Goal: Task Accomplishment & Management: Manage account settings

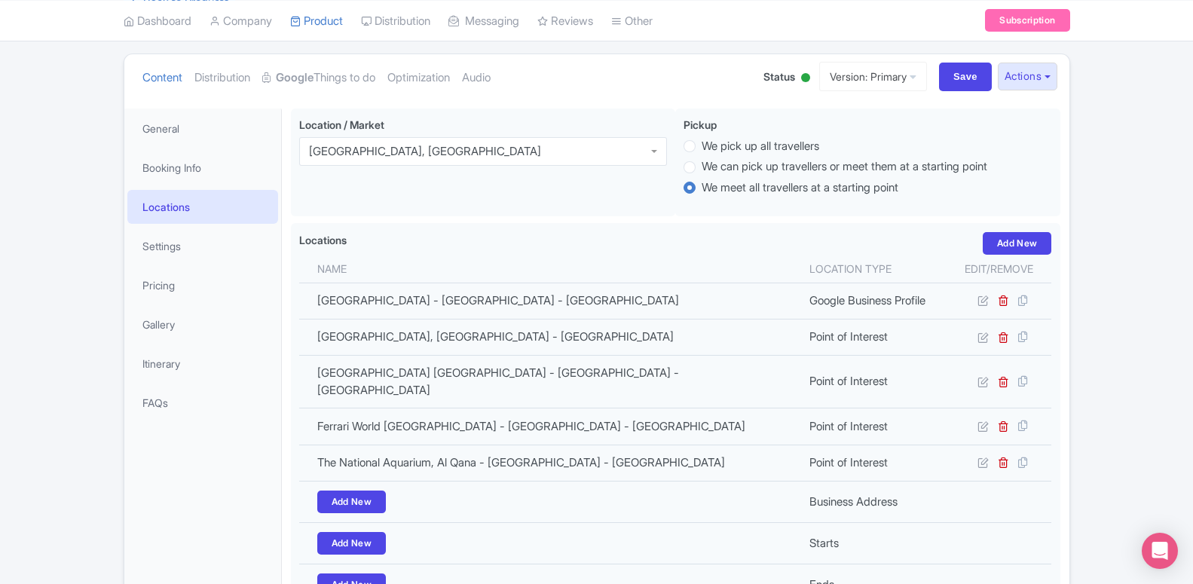
scroll to position [154, 0]
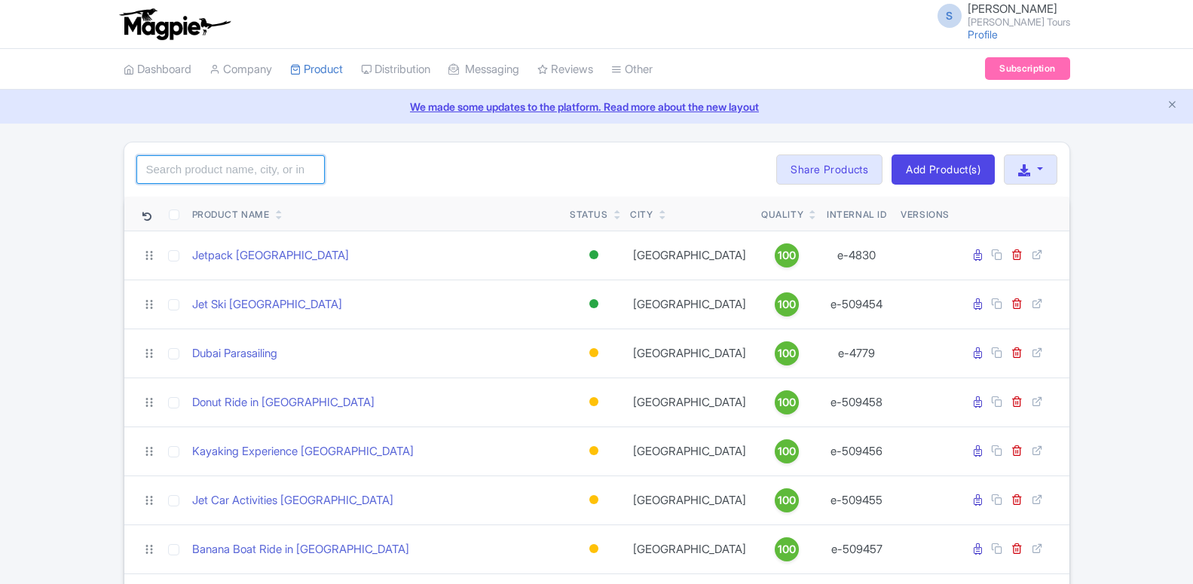
click at [235, 174] on input "search" at bounding box center [230, 169] width 188 height 29
type input "the view"
click button "Search" at bounding box center [0, 0] width 0 height 0
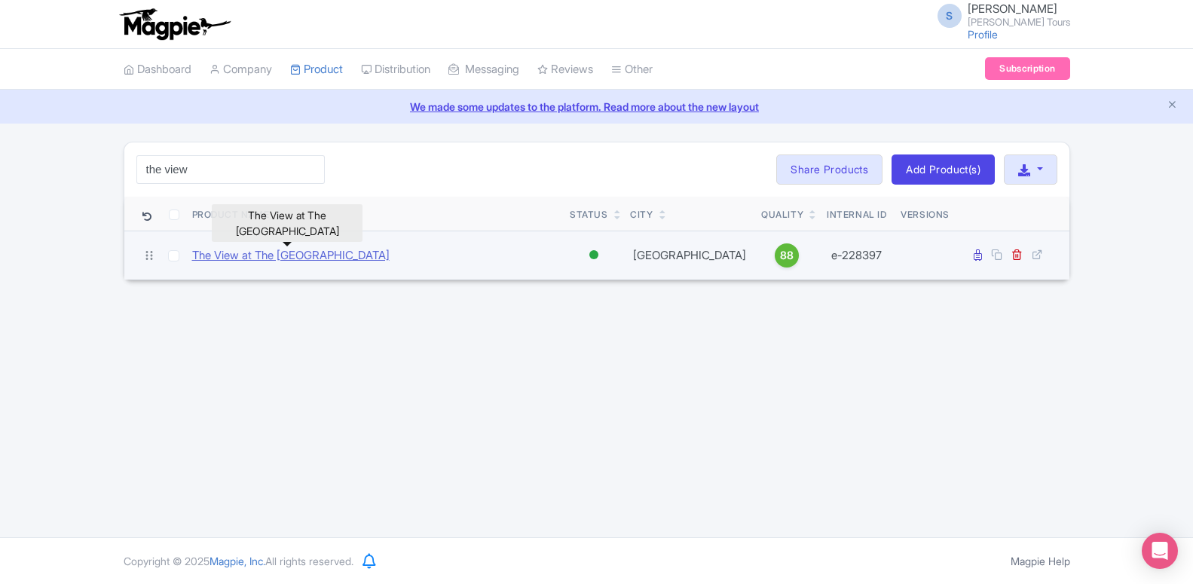
click at [297, 252] on link "The View at The Palm Jumeirah Dubai" at bounding box center [290, 255] width 197 height 17
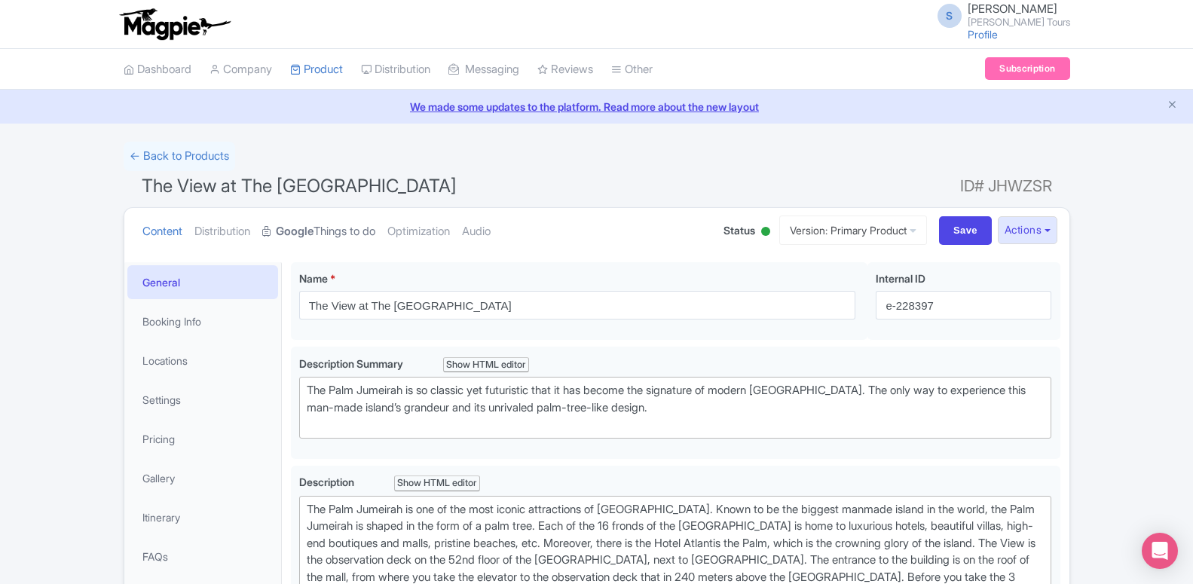
click at [350, 234] on link "Google Things to do" at bounding box center [318, 231] width 113 height 47
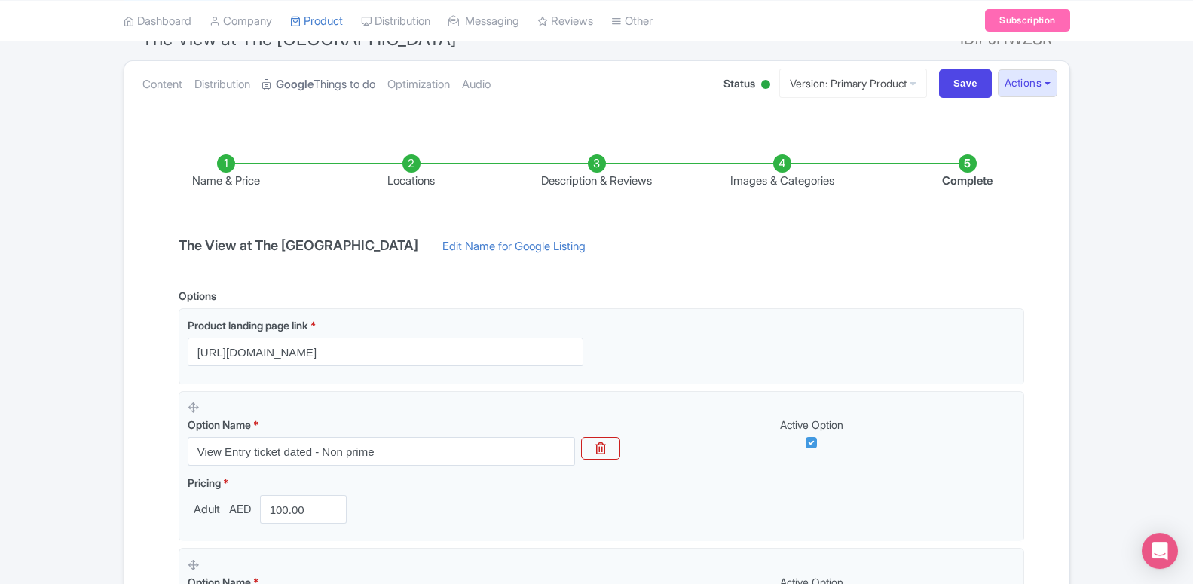
scroll to position [154, 0]
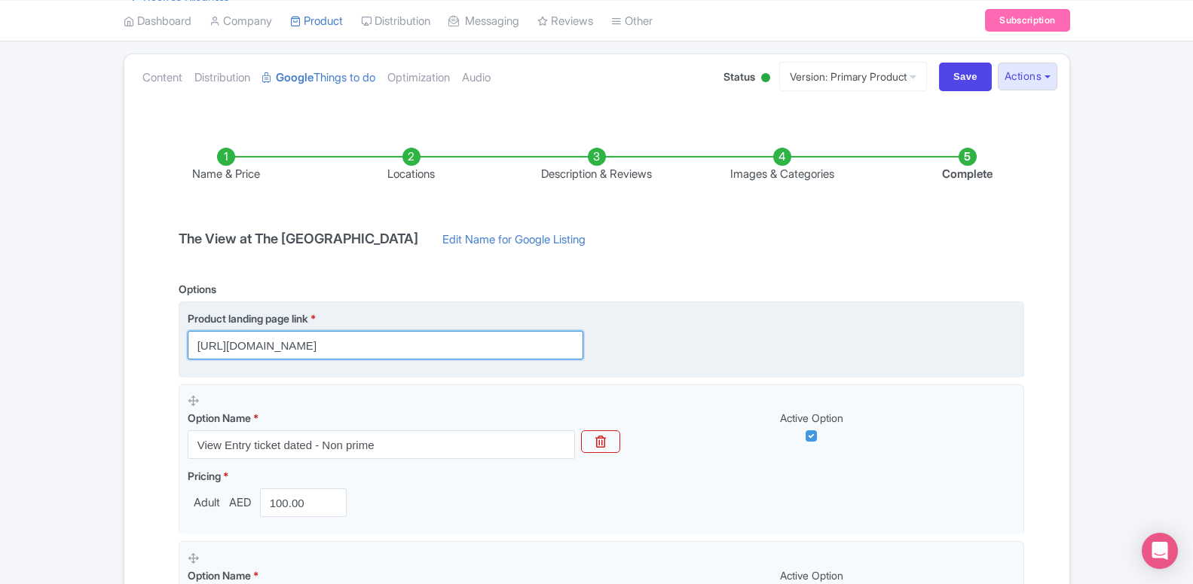
click at [304, 353] on input "https://www.raynatours.com/dubai/culture-and-attractions/the-view-at-the-palm-j…" at bounding box center [386, 345] width 396 height 29
paste input "dubai.raynatours.com/view-at-the-palm-combo-offers"
type input "https://dubai.raynatours.com/view-at-the-palm-combo-offers"
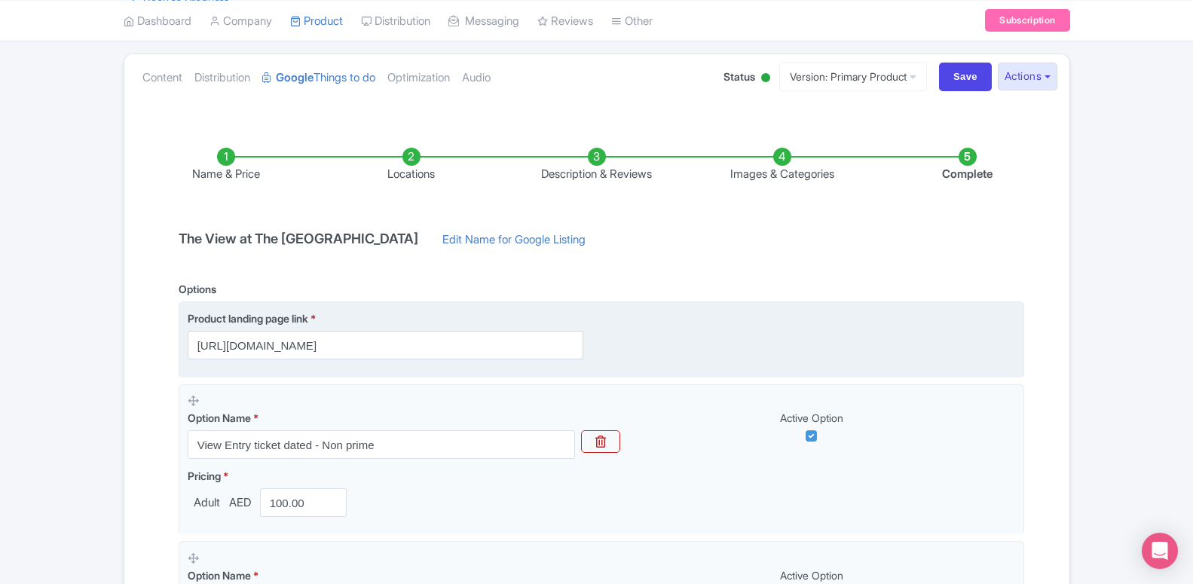
click at [743, 354] on div "Product landing page link * https://dubai.raynatours.com/view-at-the-palm-combo…" at bounding box center [601, 334] width 827 height 49
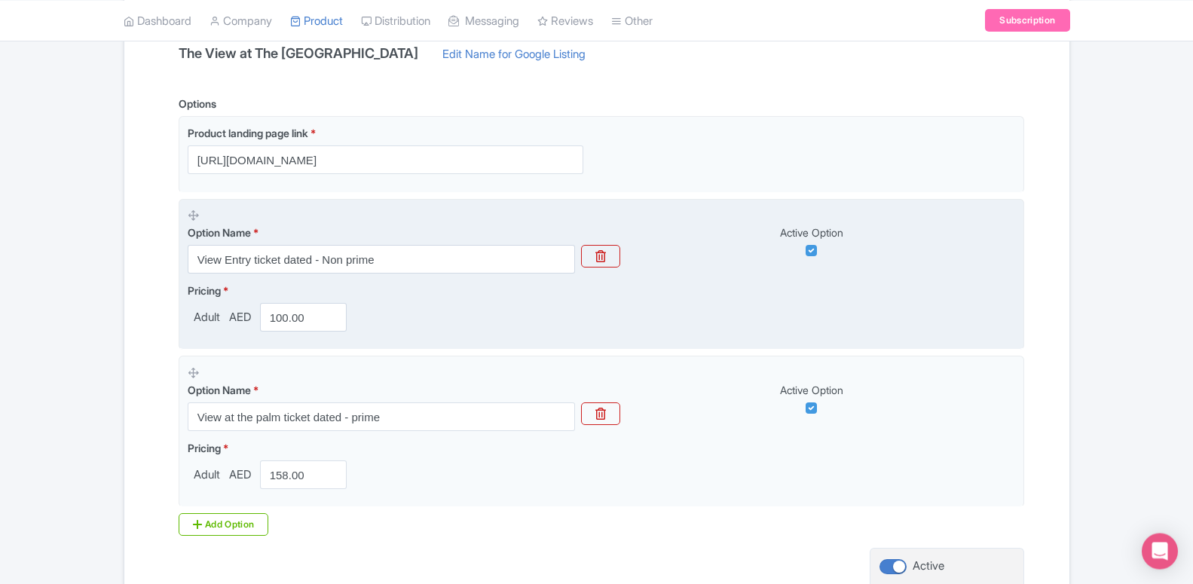
scroll to position [384, 0]
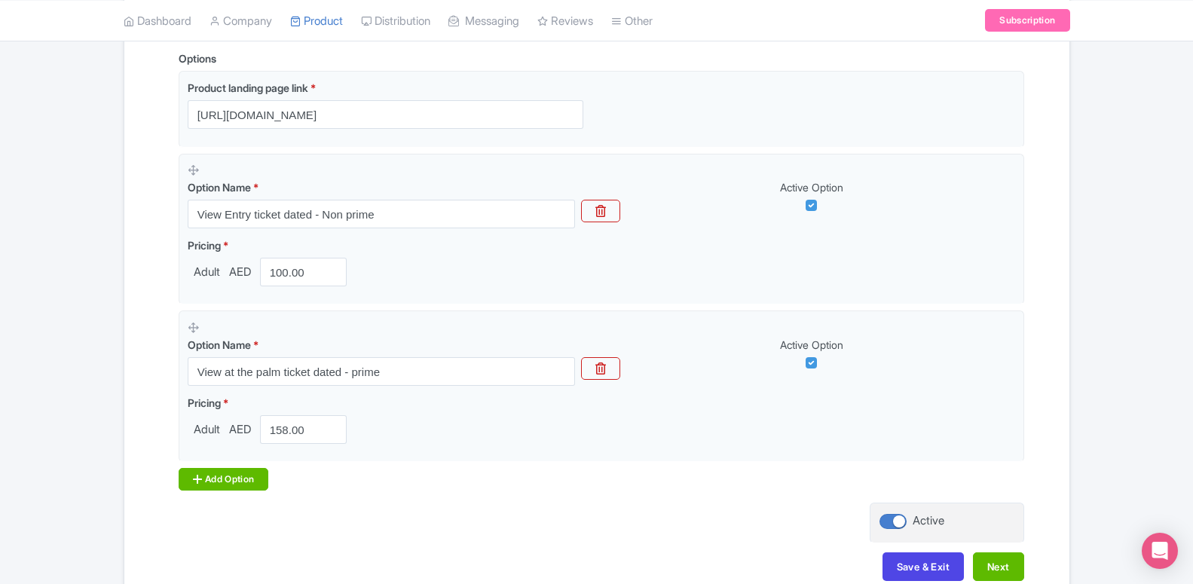
click at [226, 487] on div "Add Option" at bounding box center [224, 479] width 90 height 23
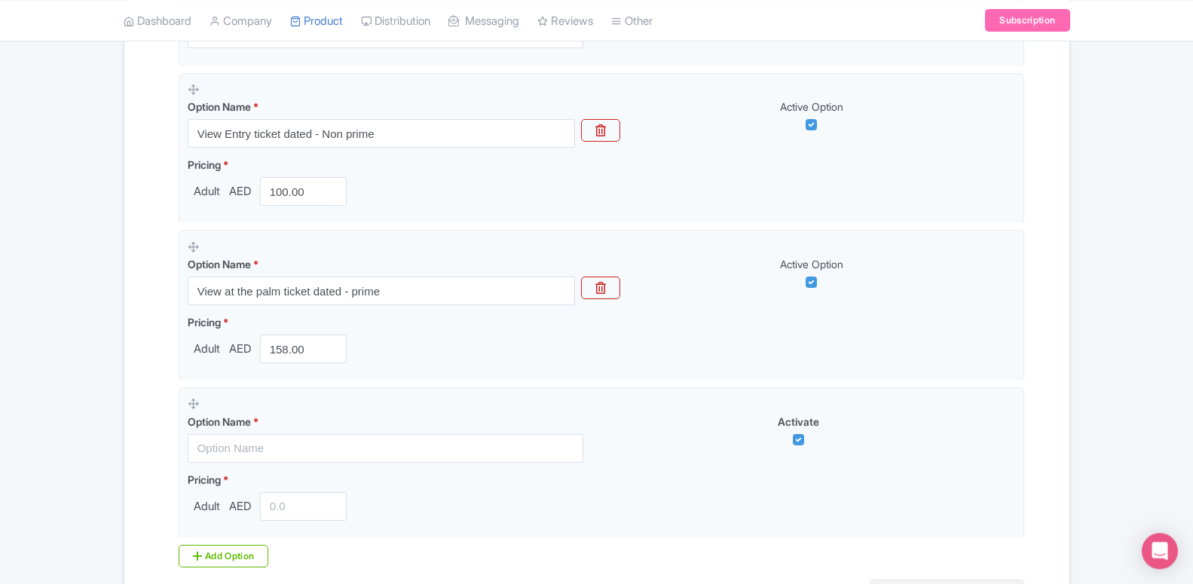
scroll to position [615, 0]
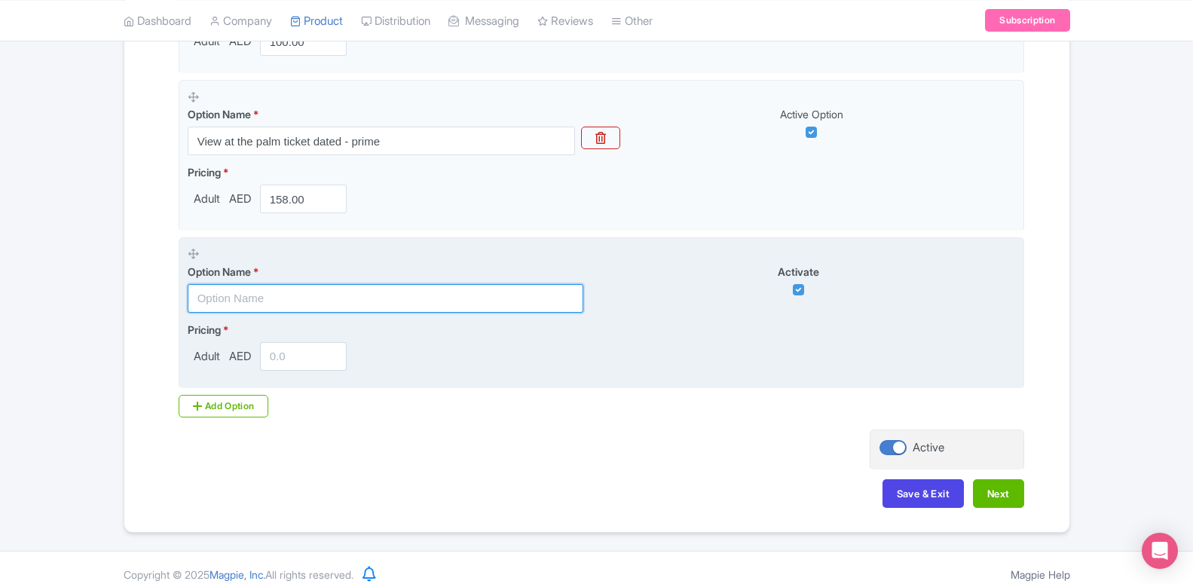
click at [328, 295] on input "text" at bounding box center [386, 298] width 396 height 29
paste input "The View At The Palm with Dubai Standard Trio Package"
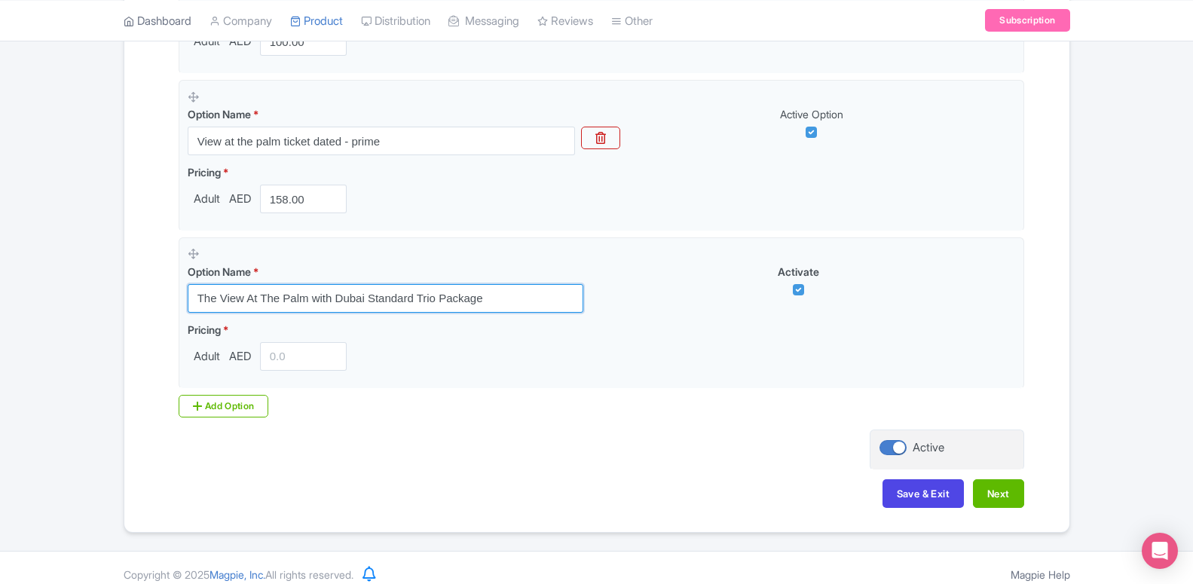
type input "The View At The Palm with Dubai Standard Trio Package"
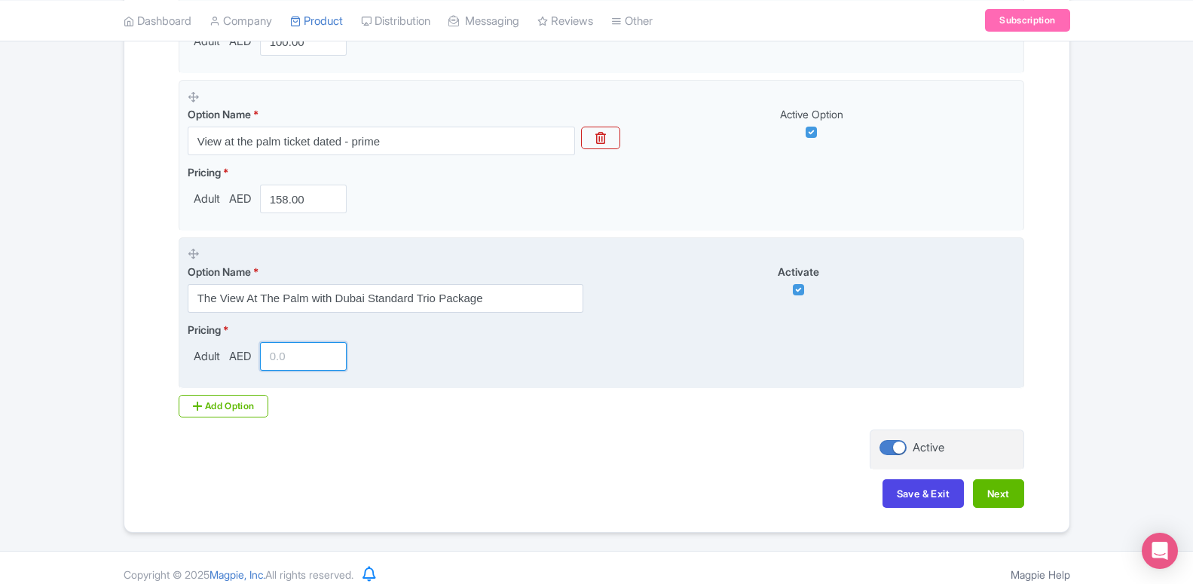
click at [292, 346] on input "number" at bounding box center [303, 356] width 87 height 29
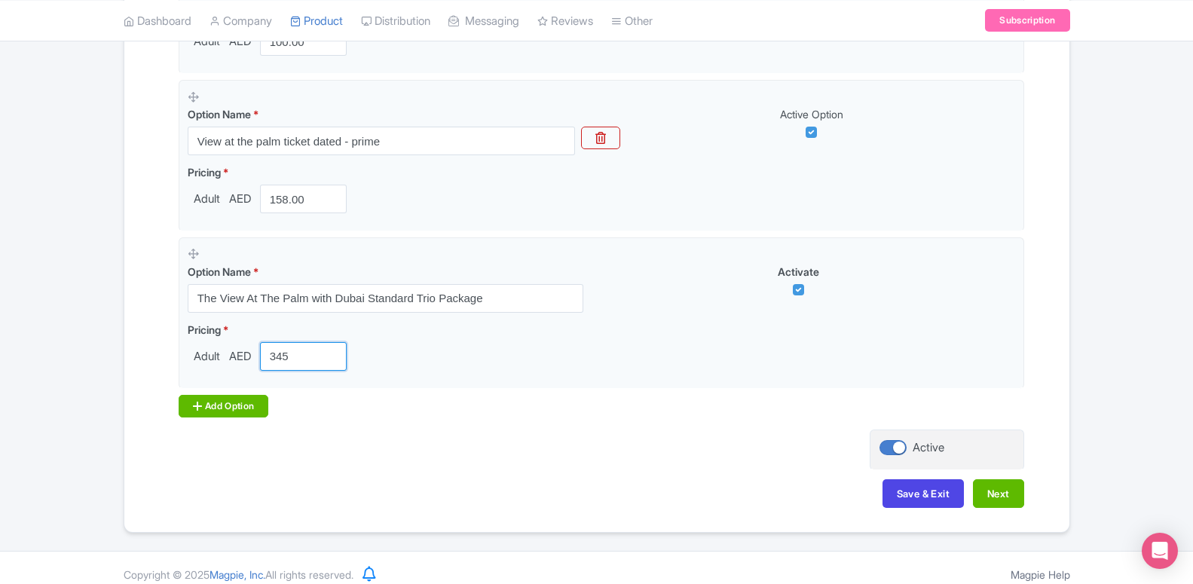
type input "345"
click at [260, 409] on div "Add Option" at bounding box center [224, 406] width 90 height 23
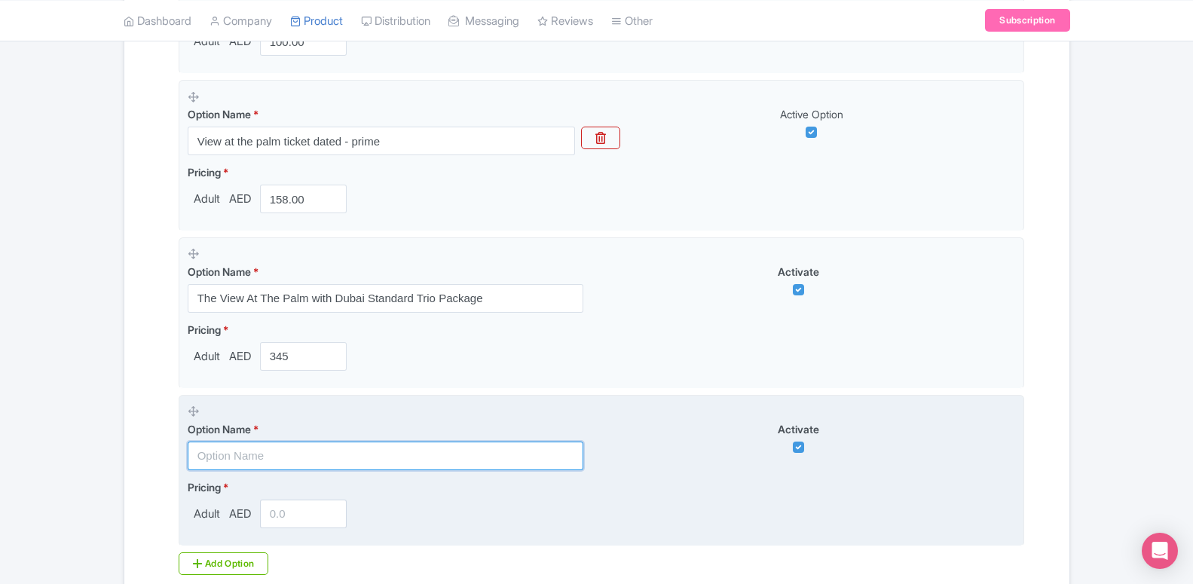
click at [337, 458] on input "text" at bounding box center [386, 455] width 396 height 29
paste input "The View At The Palm with Dubai Premium Trio Package"
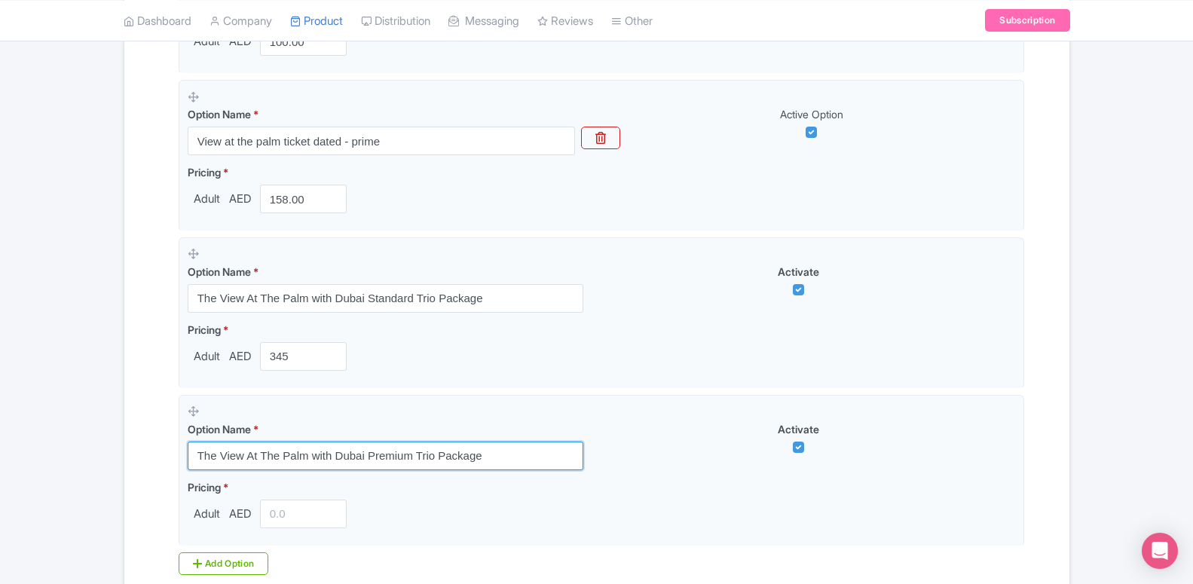
type input "The View At The Palm with Dubai Premium Trio Package"
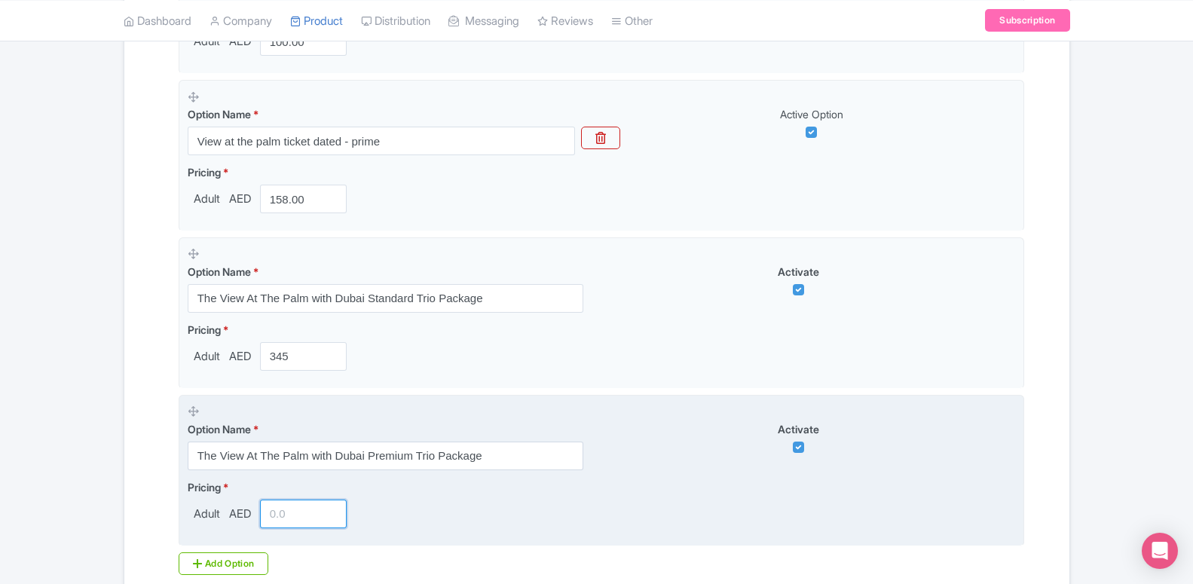
click at [276, 521] on input "number" at bounding box center [303, 513] width 87 height 29
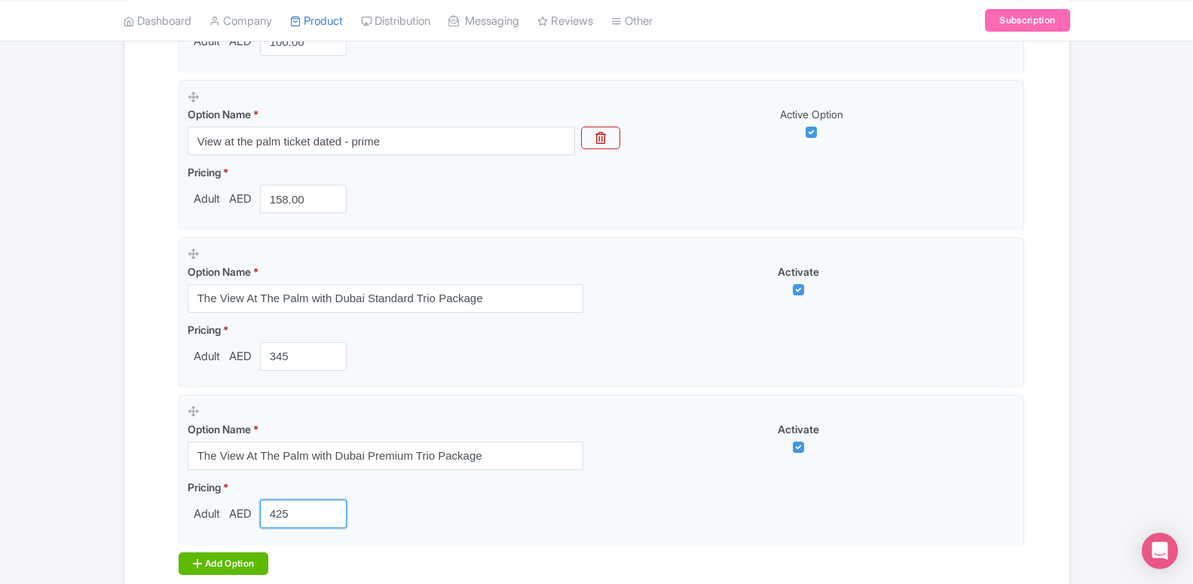
type input "425"
click at [249, 558] on div "Add Option" at bounding box center [224, 563] width 90 height 23
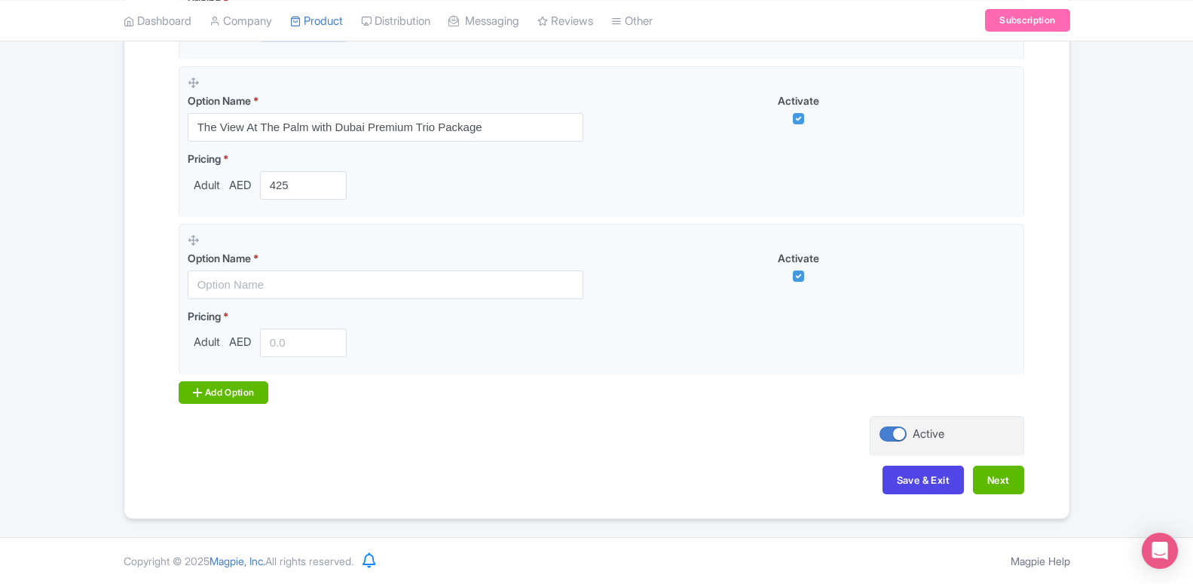
click at [240, 387] on div "Add Option" at bounding box center [224, 392] width 90 height 23
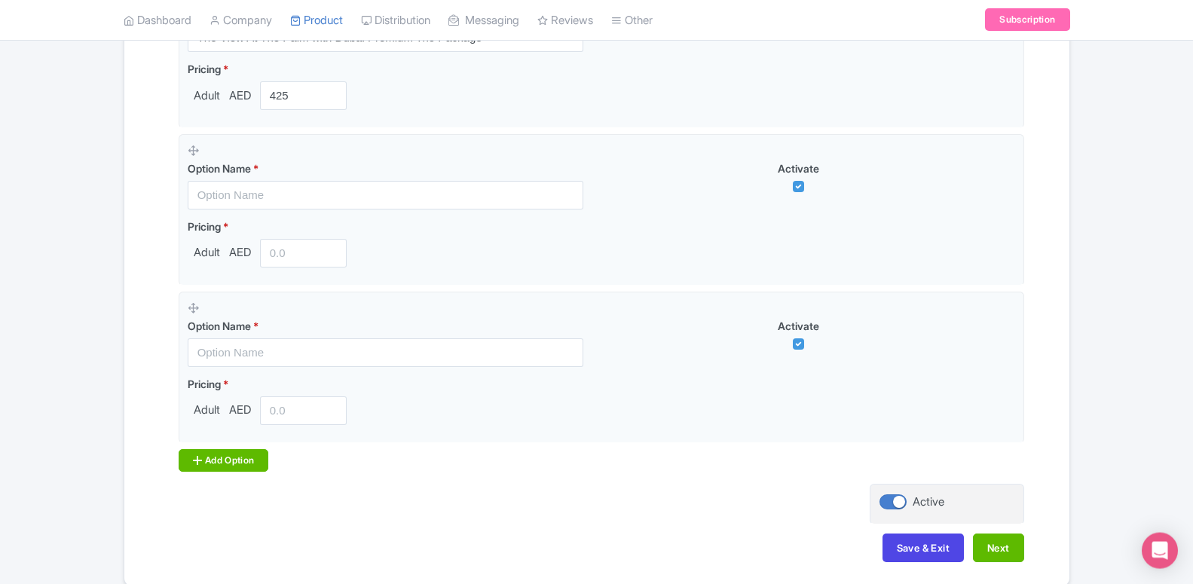
scroll to position [1097, 0]
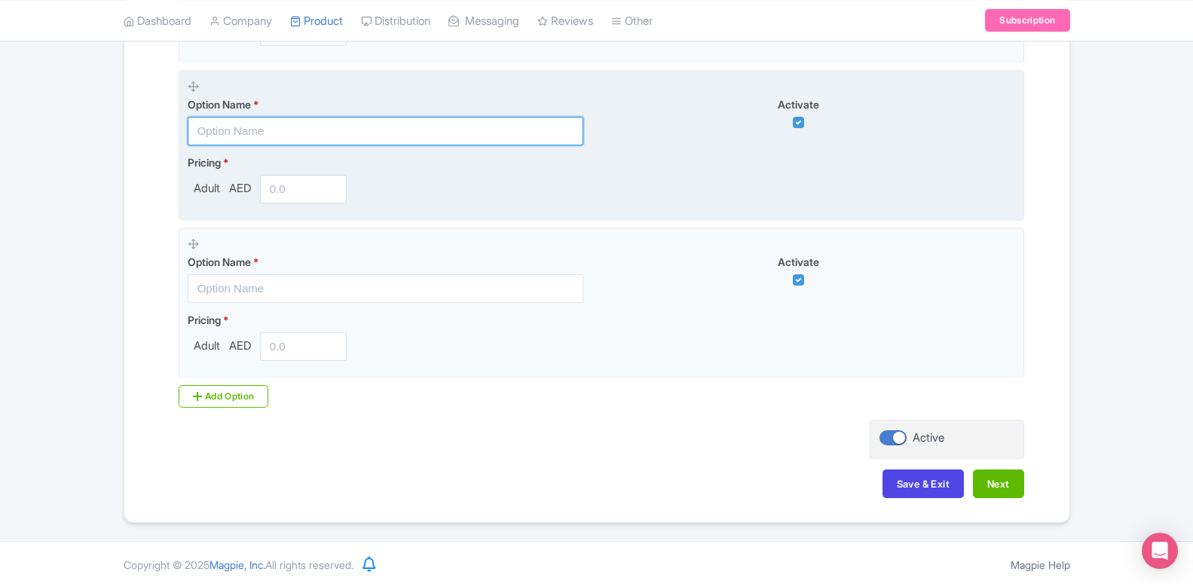
click at [294, 127] on input "text" at bounding box center [386, 131] width 396 height 29
paste input "Book The View At The Palm & GET Crocodile Park for only AED 45"
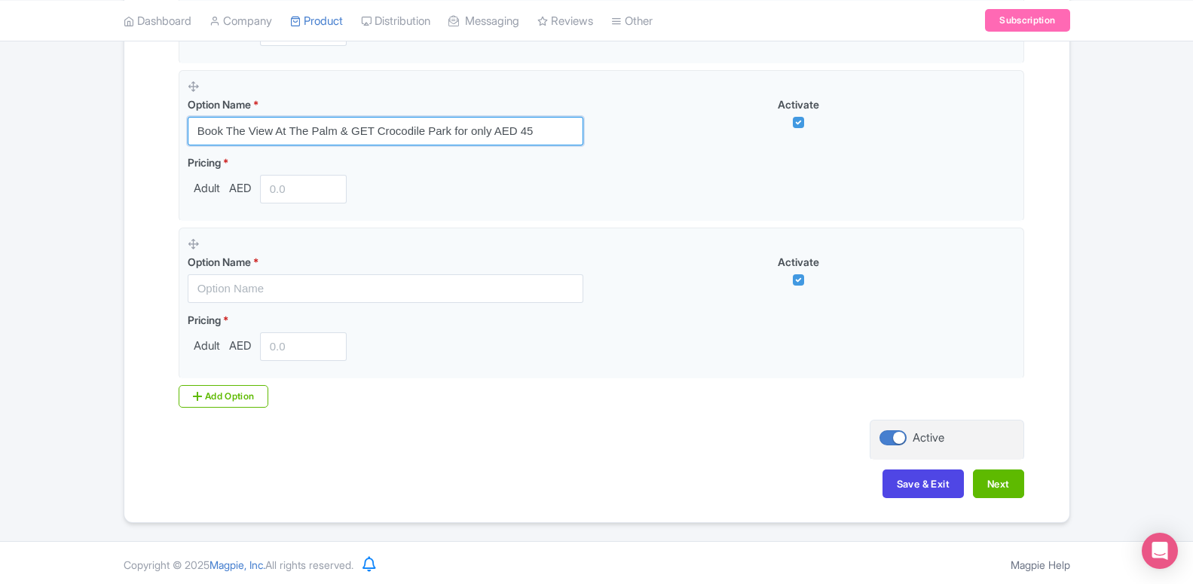
type input "Book The View At The Palm & GET Crocodile Park for only AED 45"
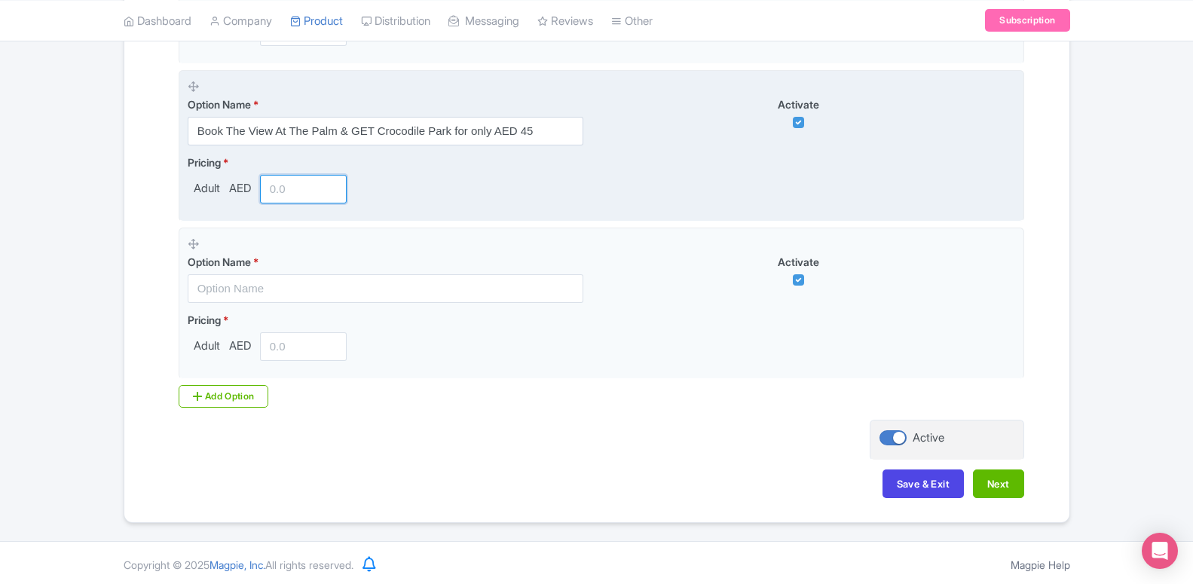
click at [281, 193] on input "number" at bounding box center [303, 189] width 87 height 29
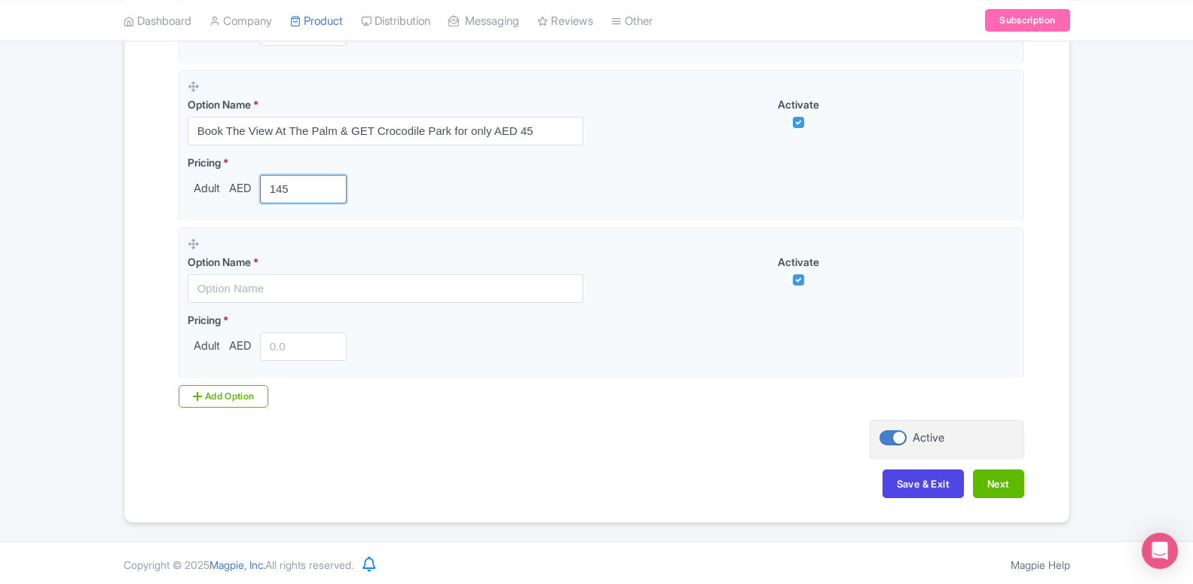
type input "145"
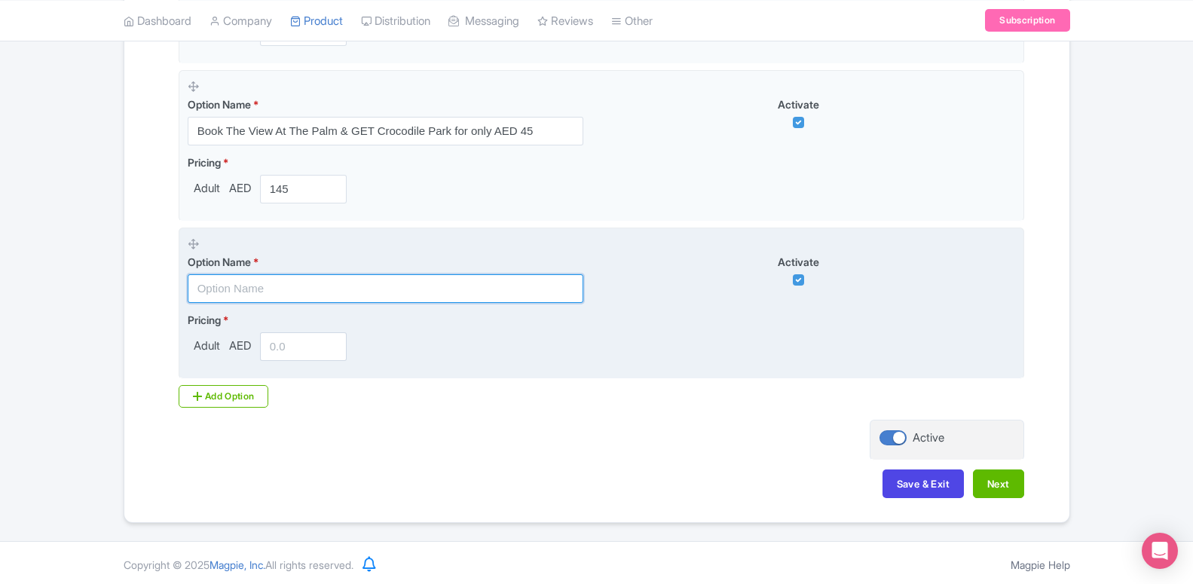
click at [330, 289] on input "text" at bounding box center [386, 288] width 396 height 29
paste input "Book The View At The Palm & GET IMG Worlds for only AED 199"
type input "Book The View At The Palm & GET IMG Worlds for only AED 199"
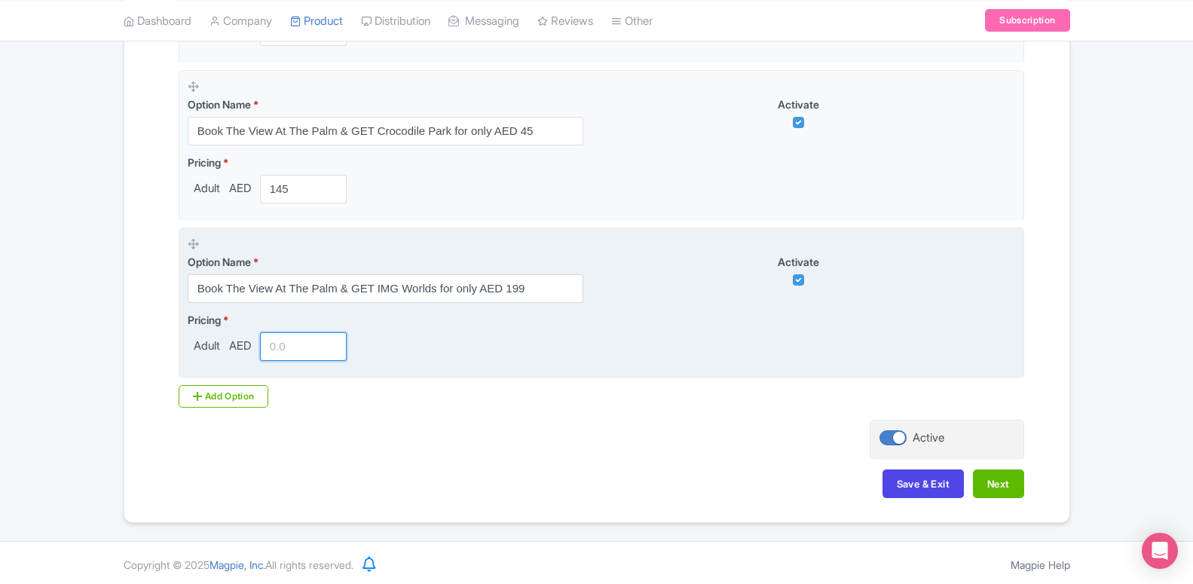
click at [304, 344] on input "number" at bounding box center [303, 346] width 87 height 29
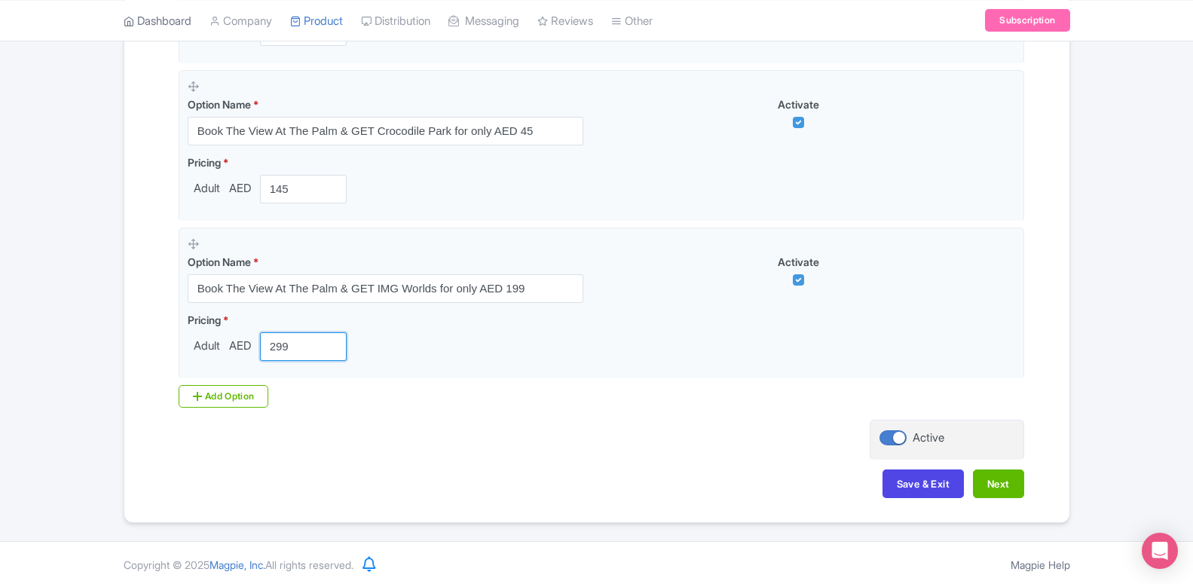
type input "299"
click at [239, 393] on div "Add Option" at bounding box center [224, 396] width 90 height 23
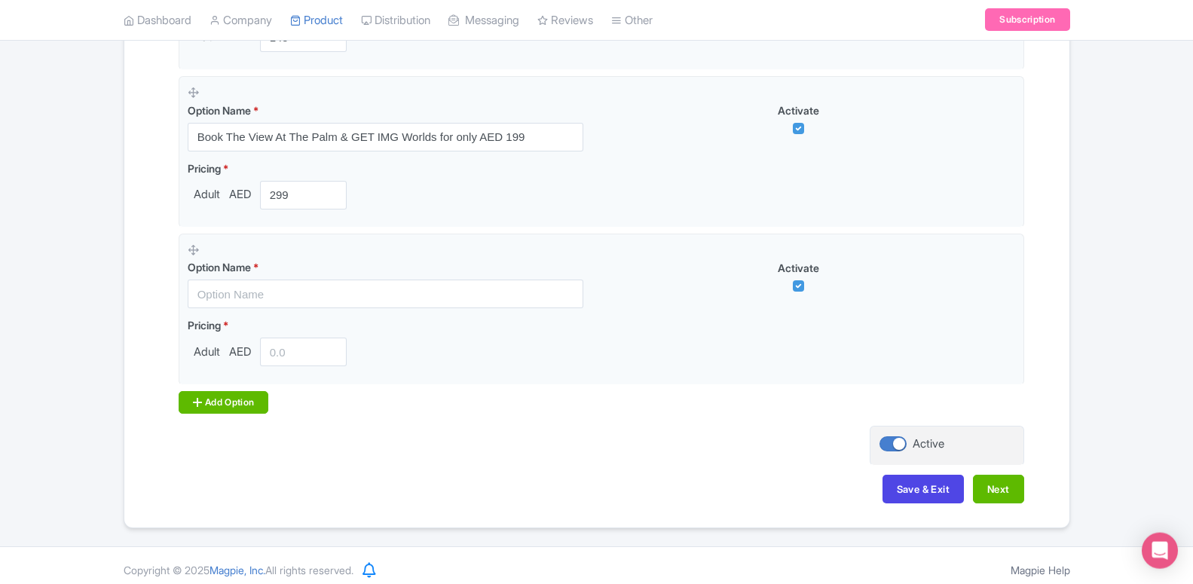
scroll to position [1251, 0]
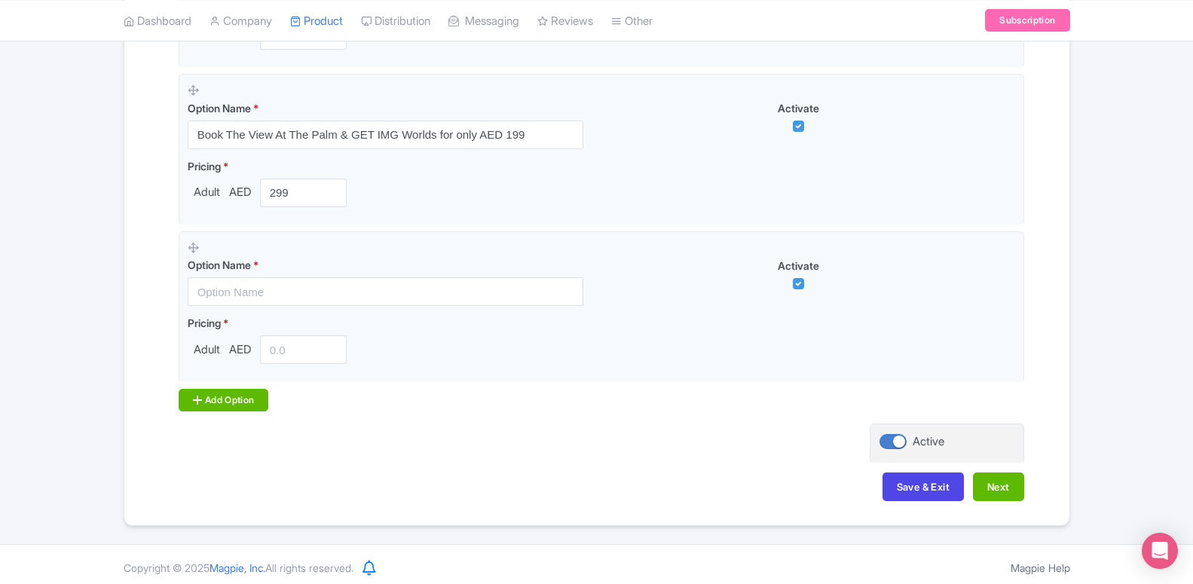
click at [239, 393] on div "Add Option" at bounding box center [224, 400] width 90 height 23
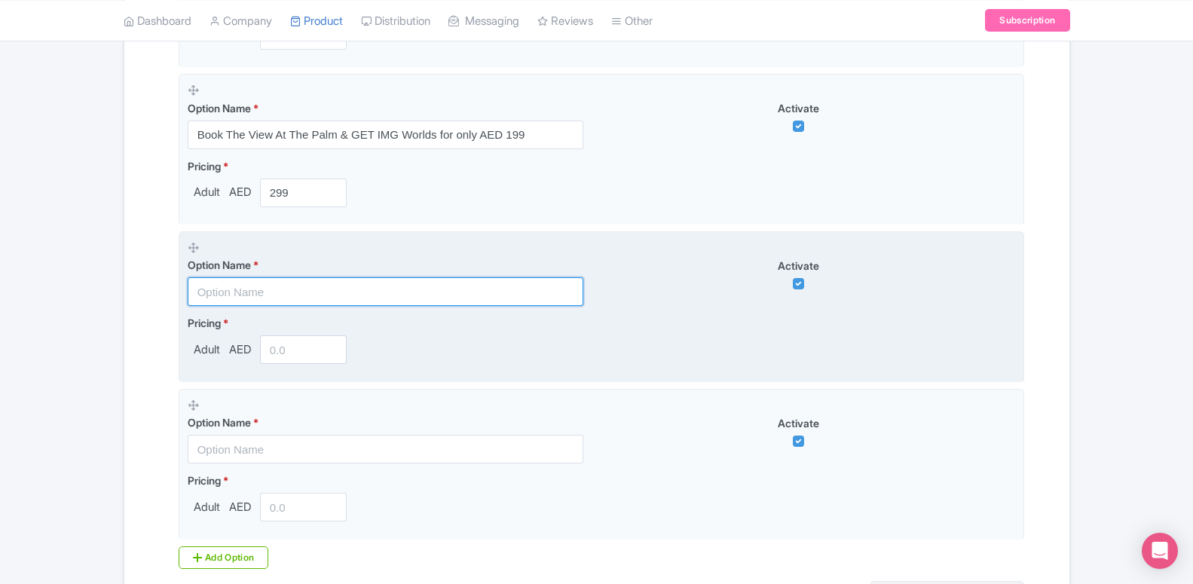
click at [262, 292] on input "text" at bounding box center [386, 291] width 396 height 29
paste input "Book The View At The Palm & GET AYA Universe for only AED 85"
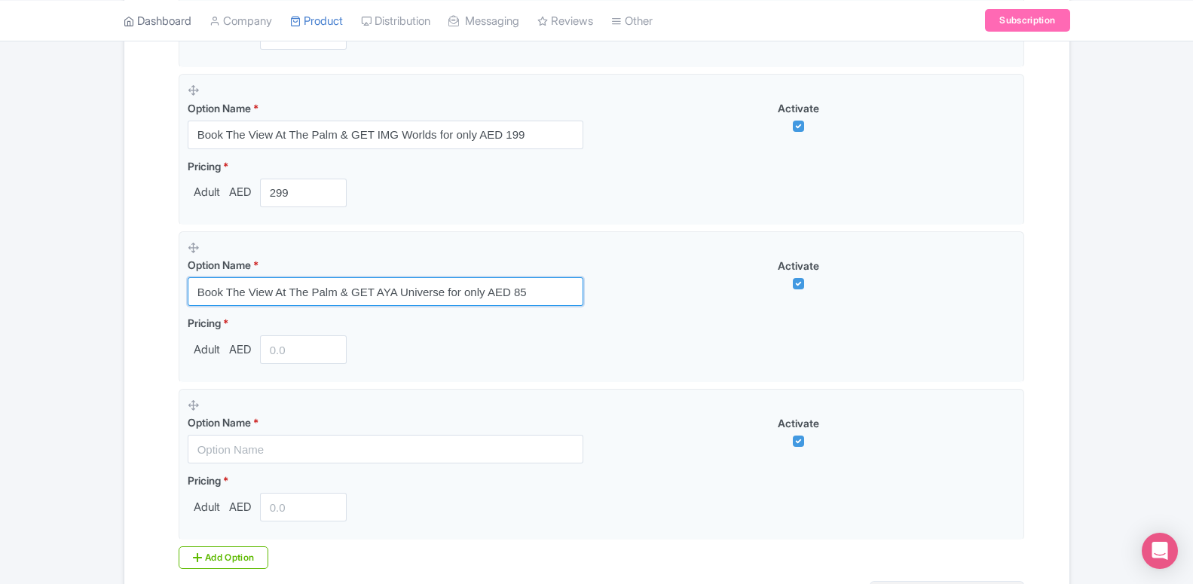
type input "Book The View At The Palm & GET AYA Universe for only AED 85"
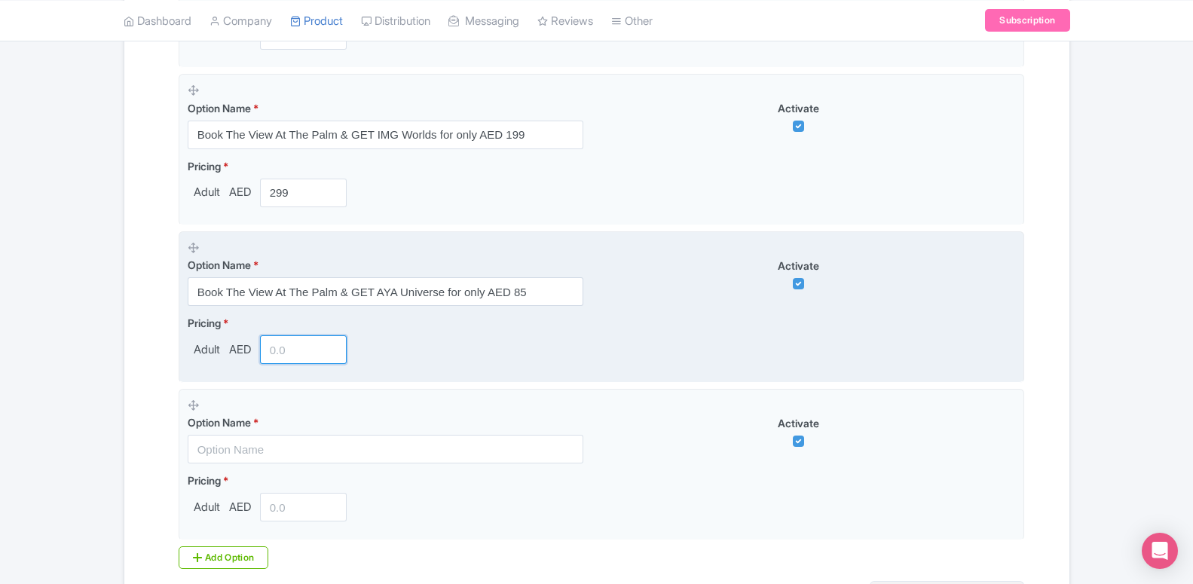
click at [282, 347] on input "number" at bounding box center [303, 349] width 87 height 29
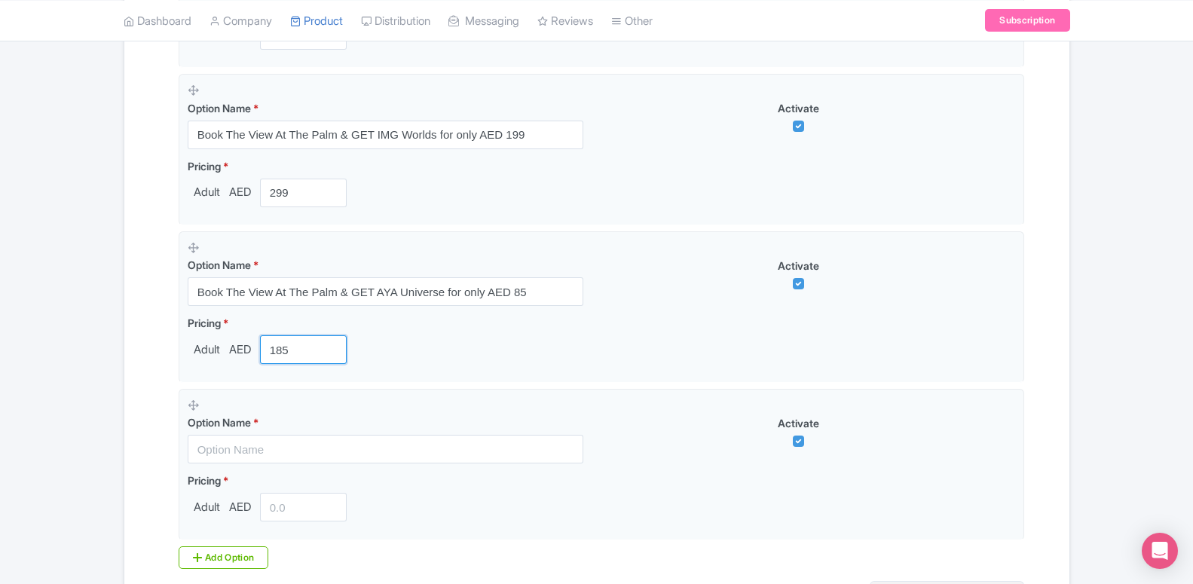
type input "185"
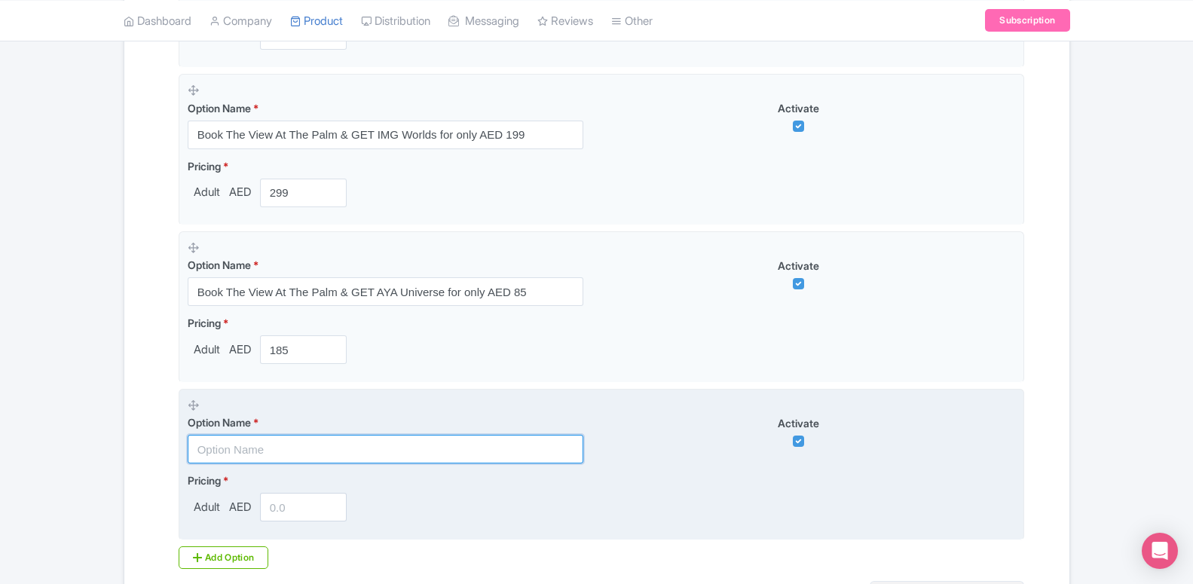
click at [301, 455] on input "text" at bounding box center [386, 449] width 396 height 29
paste input "Book The View At The Palm & GET Atlantis Aquaventure for only AED 275"
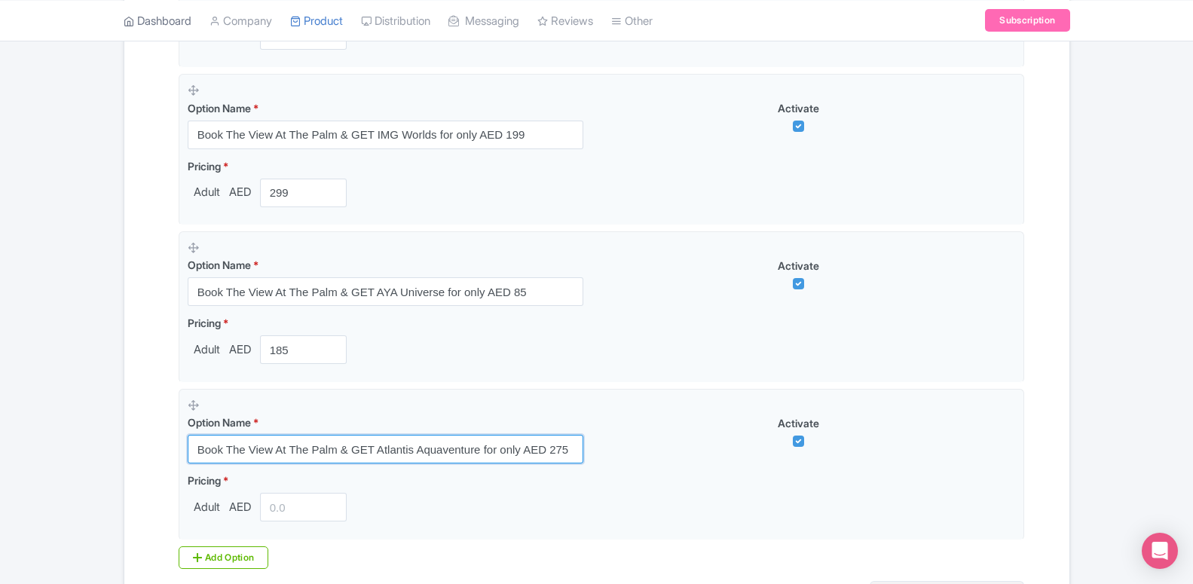
type input "Book The View At The Palm & GET Atlantis Aquaventure for only AED 275"
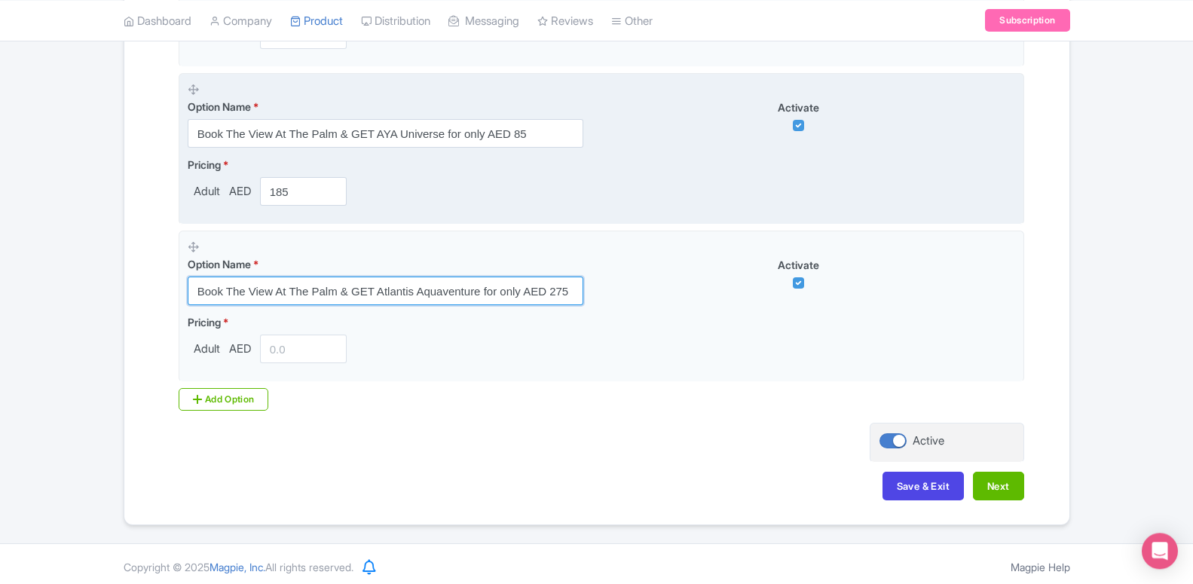
scroll to position [1416, 0]
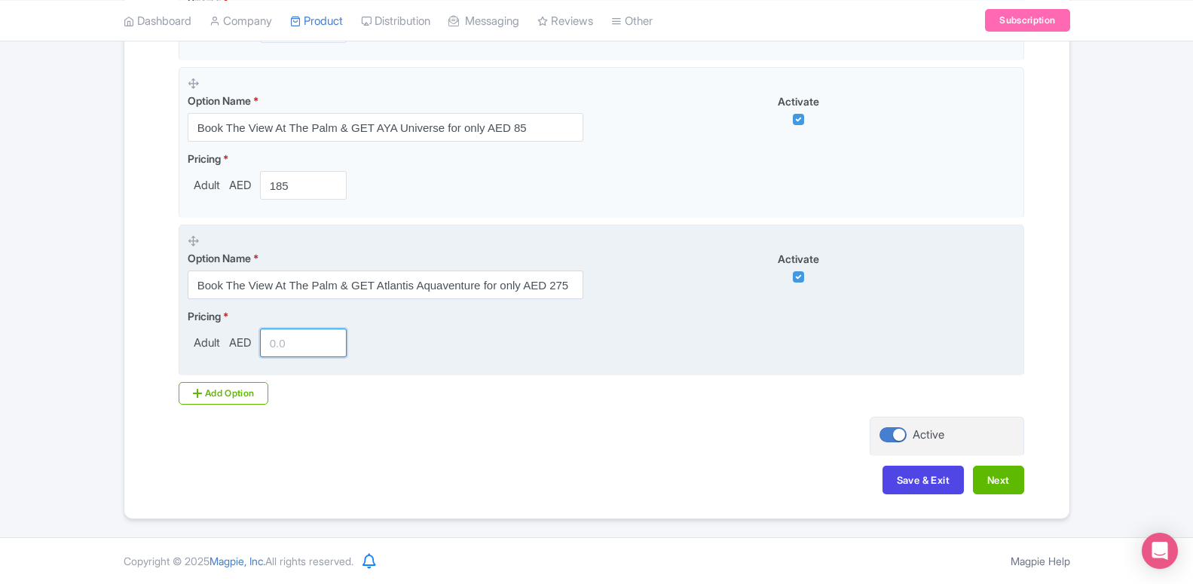
click at [286, 340] on input "number" at bounding box center [303, 342] width 87 height 29
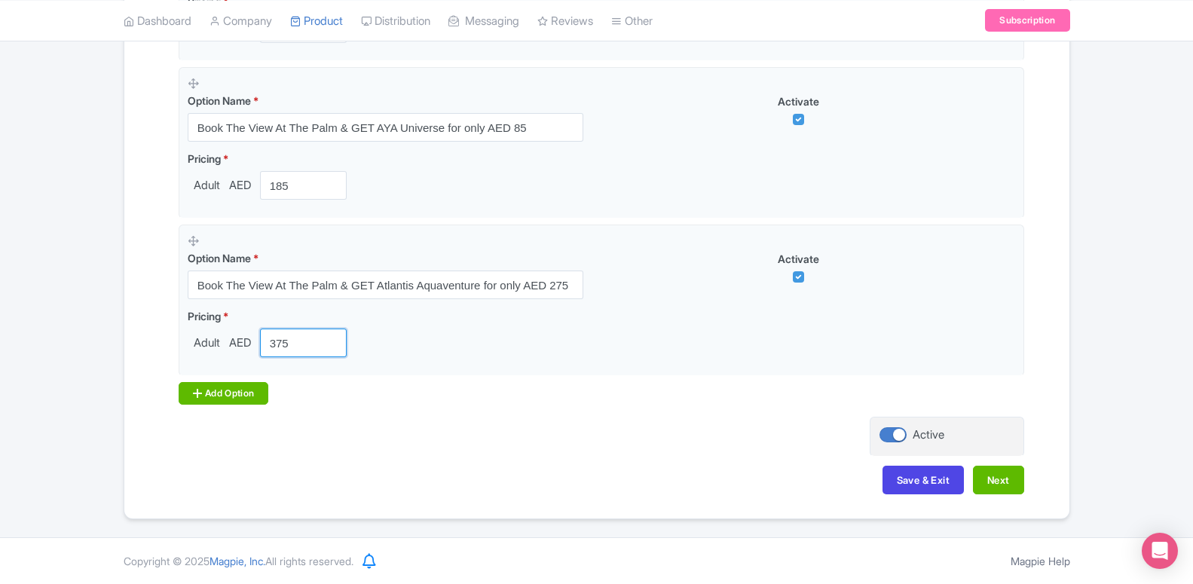
type input "375"
click at [241, 384] on div "Add Option" at bounding box center [224, 393] width 90 height 23
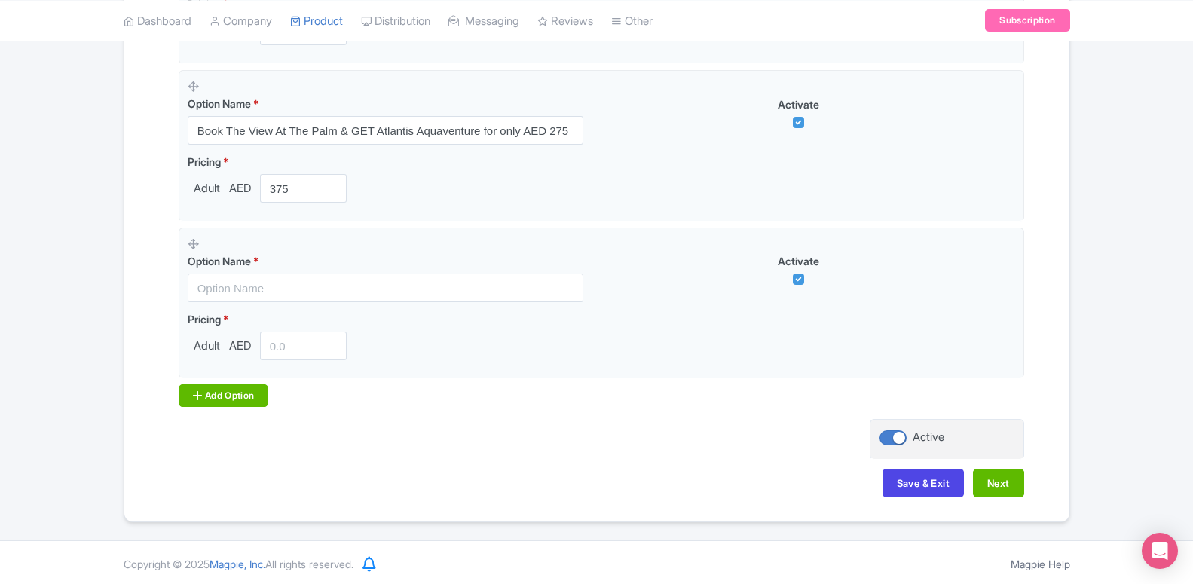
click at [247, 404] on div "Add Option" at bounding box center [224, 395] width 90 height 23
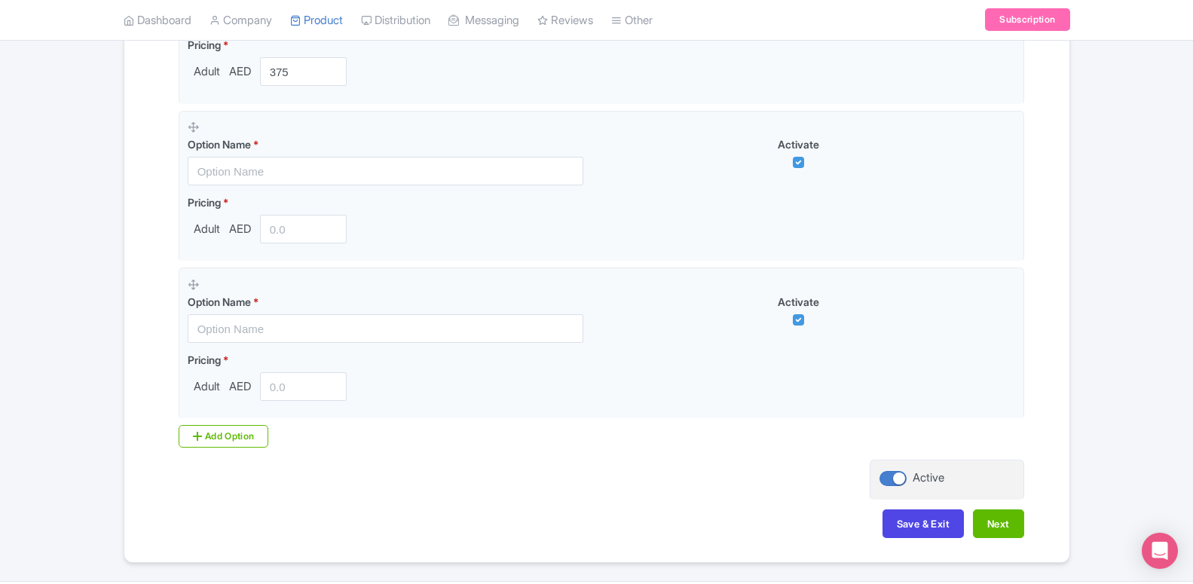
scroll to position [1646, 0]
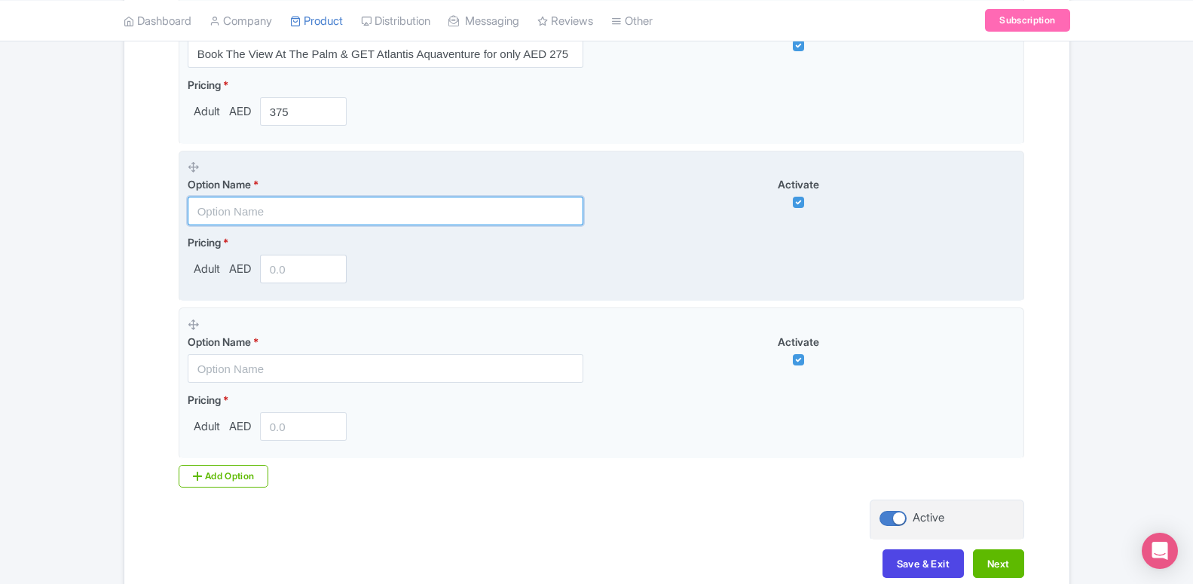
click at [335, 217] on input "text" at bounding box center [386, 211] width 396 height 29
paste input "Book The View At The Palm & GET Dubai Aquarium for only AED 119"
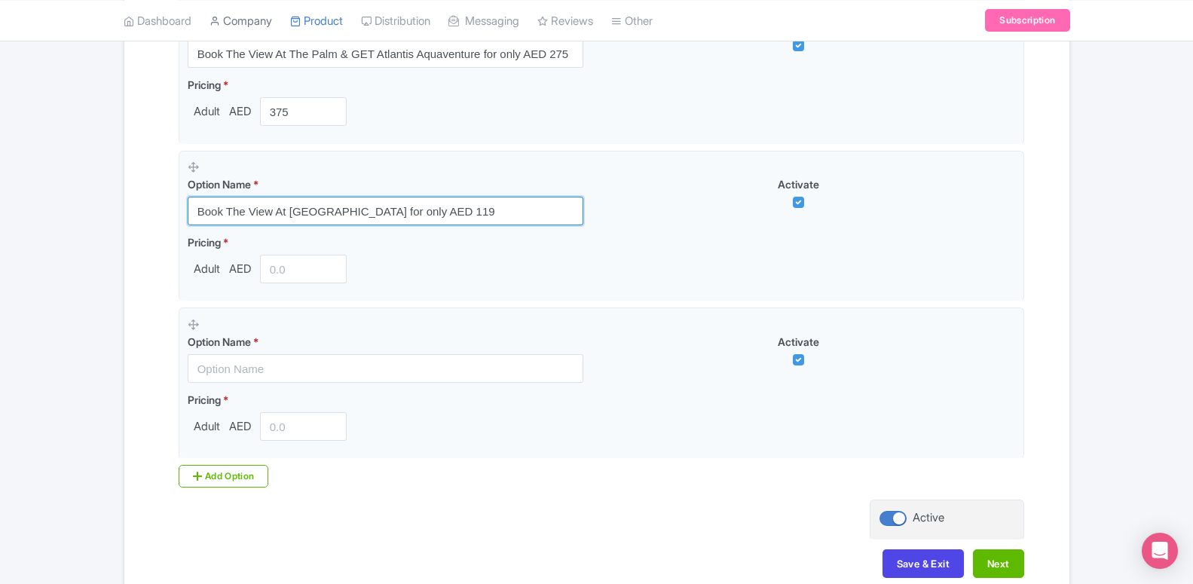
type input "Book The View At The Palm & GET Dubai Aquarium for only AED 119"
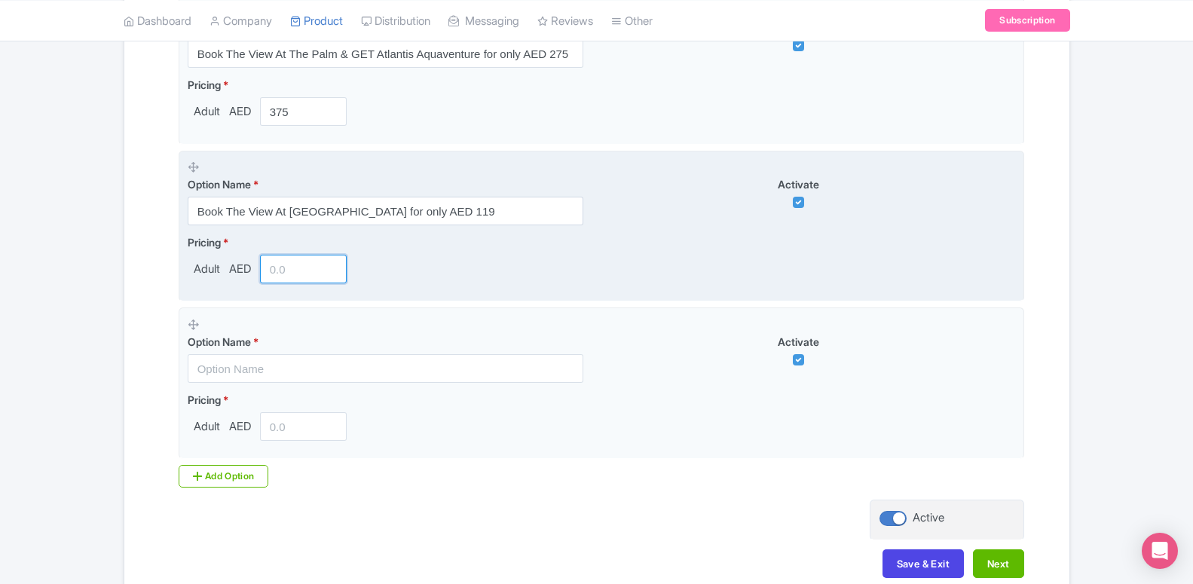
click at [267, 276] on input "number" at bounding box center [303, 269] width 87 height 29
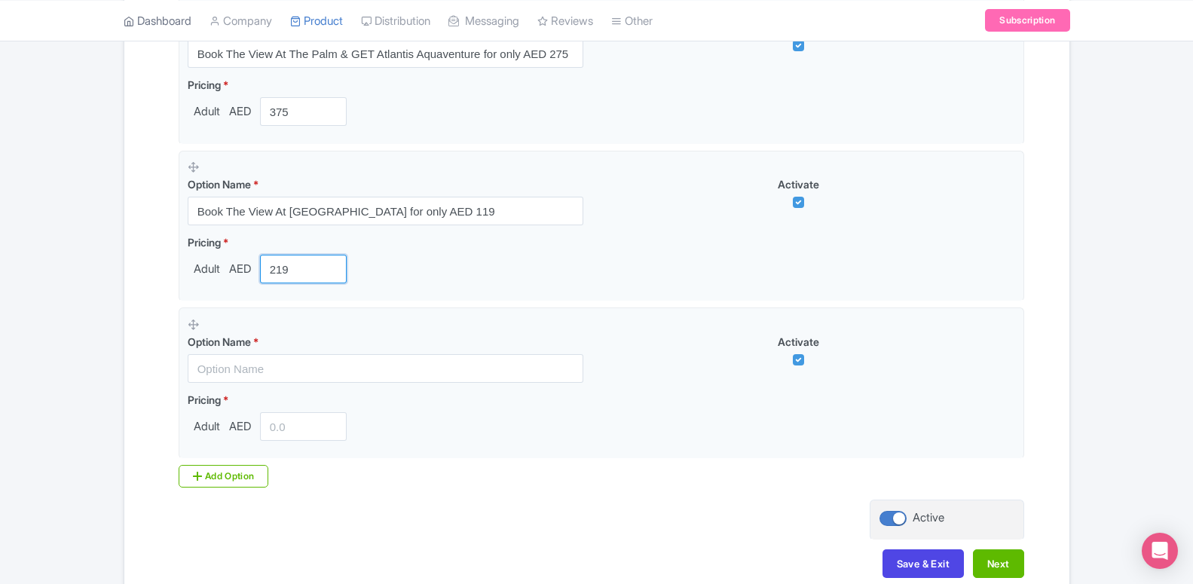
type input "219"
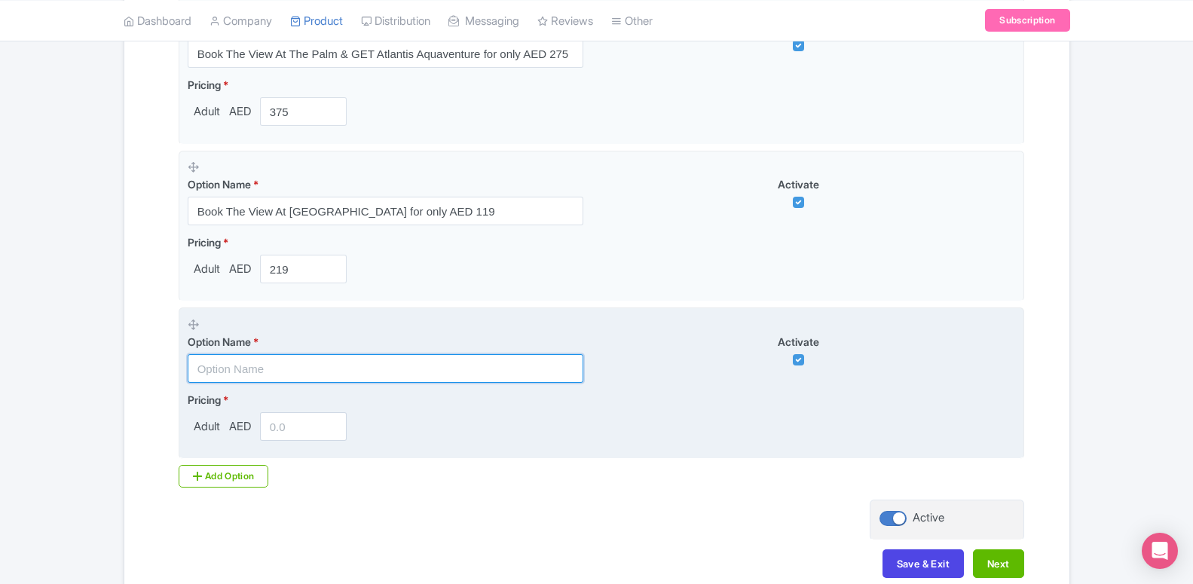
click at [285, 372] on input "text" at bounding box center [386, 368] width 396 height 29
paste input "Book The View At The Palm & GET Burj Khalifa for only AED 145"
type input "Book The View At The Palm & GET Burj Khalifa for only AED 145"
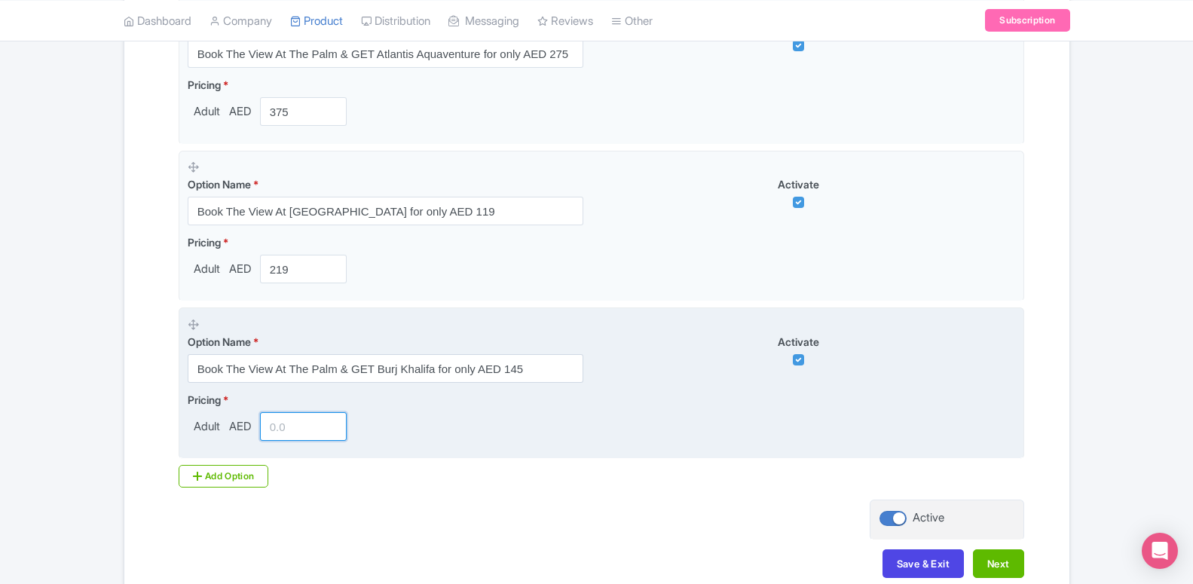
click at [284, 429] on input "number" at bounding box center [303, 426] width 87 height 29
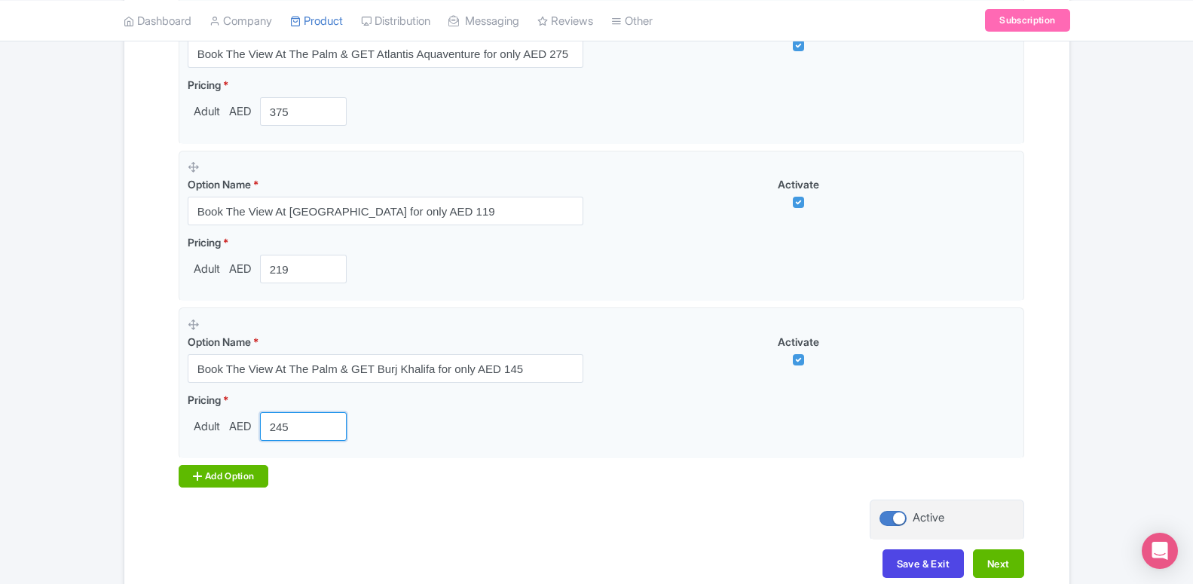
type input "245"
click at [252, 475] on div "Add Option" at bounding box center [224, 476] width 90 height 23
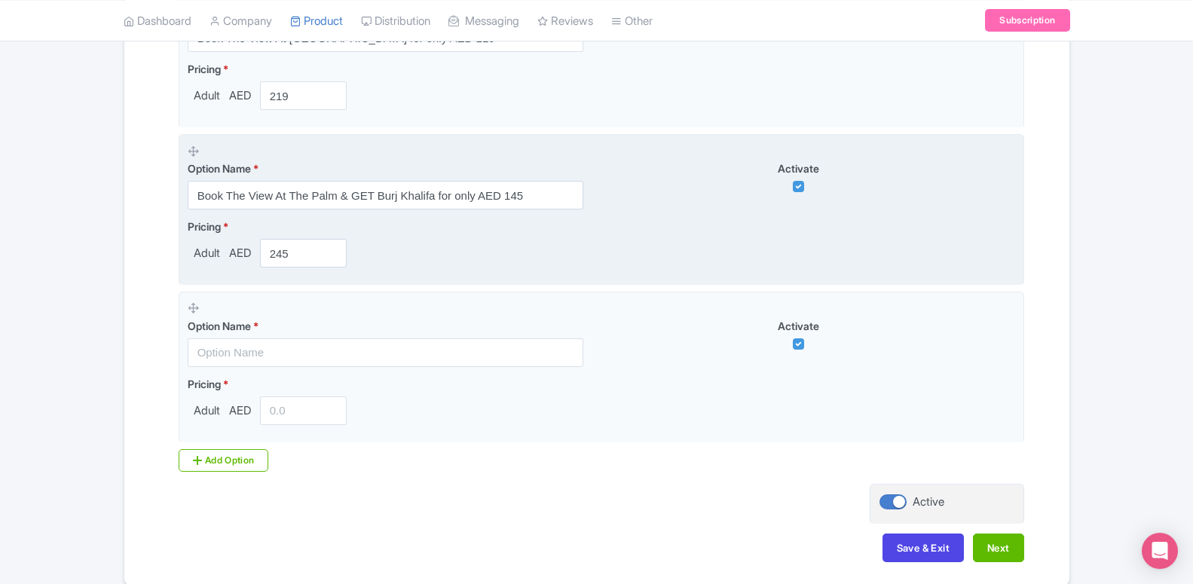
scroll to position [1877, 0]
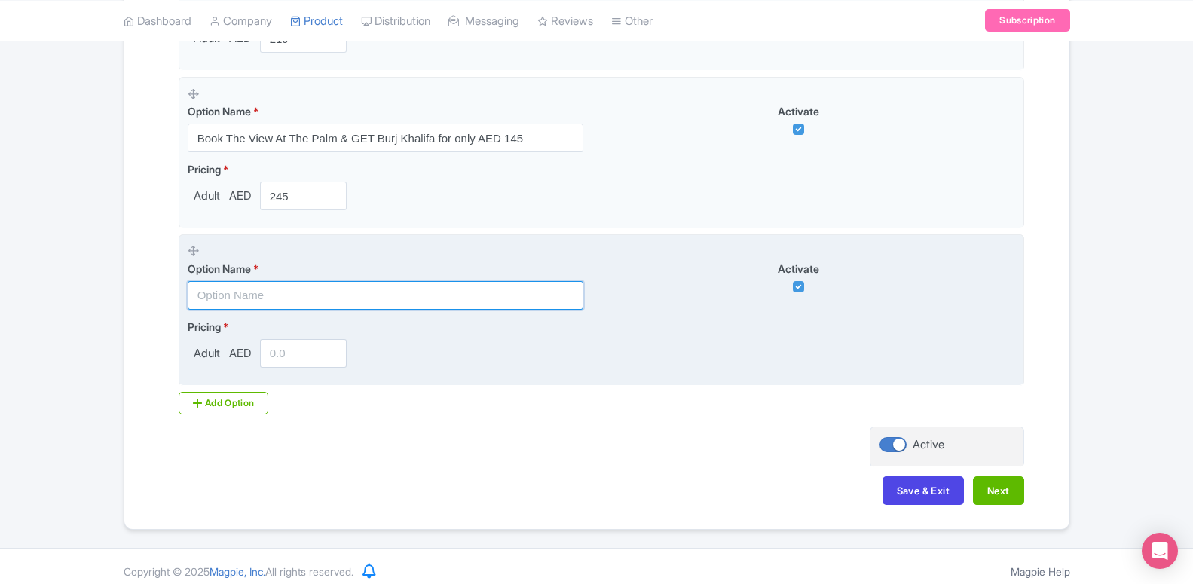
click at [274, 310] on input "text" at bounding box center [386, 295] width 396 height 29
click at [291, 288] on input "325" at bounding box center [386, 295] width 396 height 29
paste input "Book The View At The Palm & GET Ski Dubai for only AED 2"
type input "Book The View At The Palm & GET Ski Dubai for only AED 225"
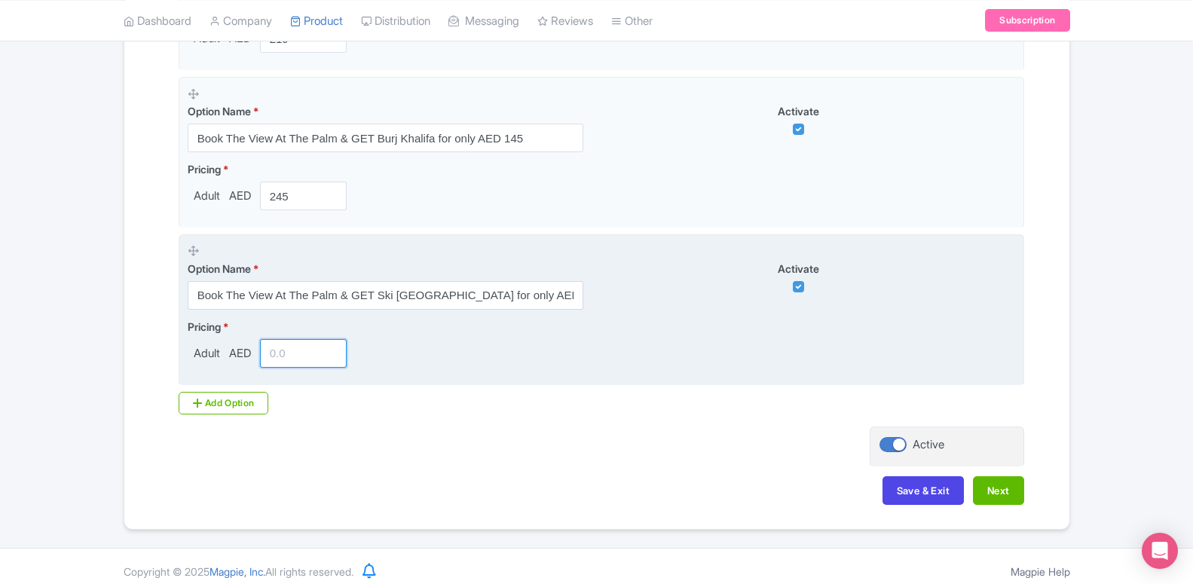
click at [305, 352] on input "number" at bounding box center [303, 353] width 87 height 29
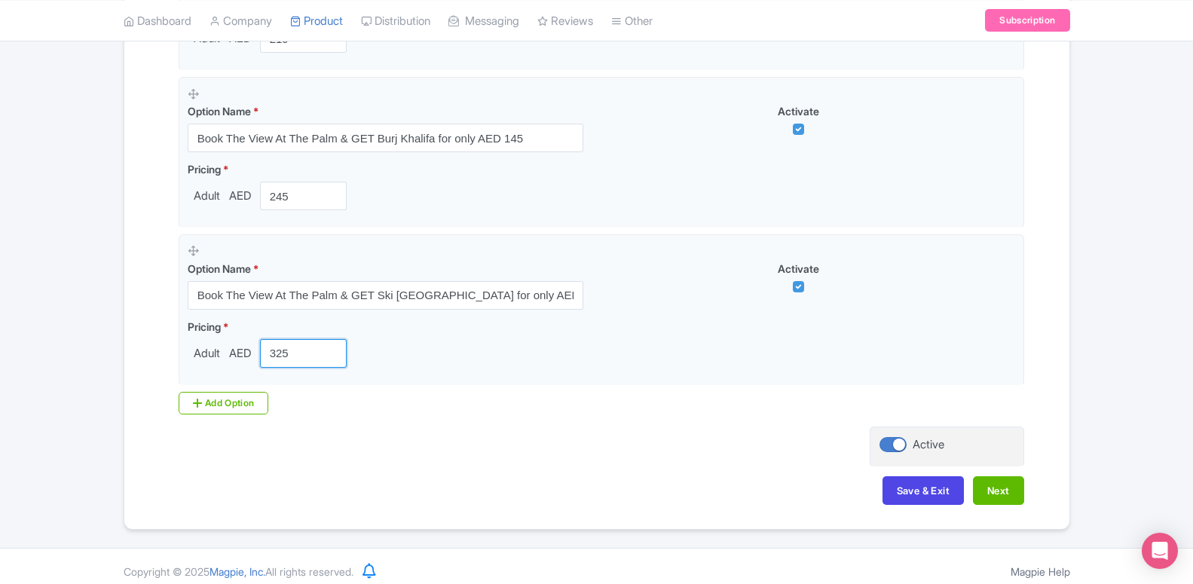
type input "325"
click at [215, 394] on div "Add Option" at bounding box center [224, 403] width 90 height 23
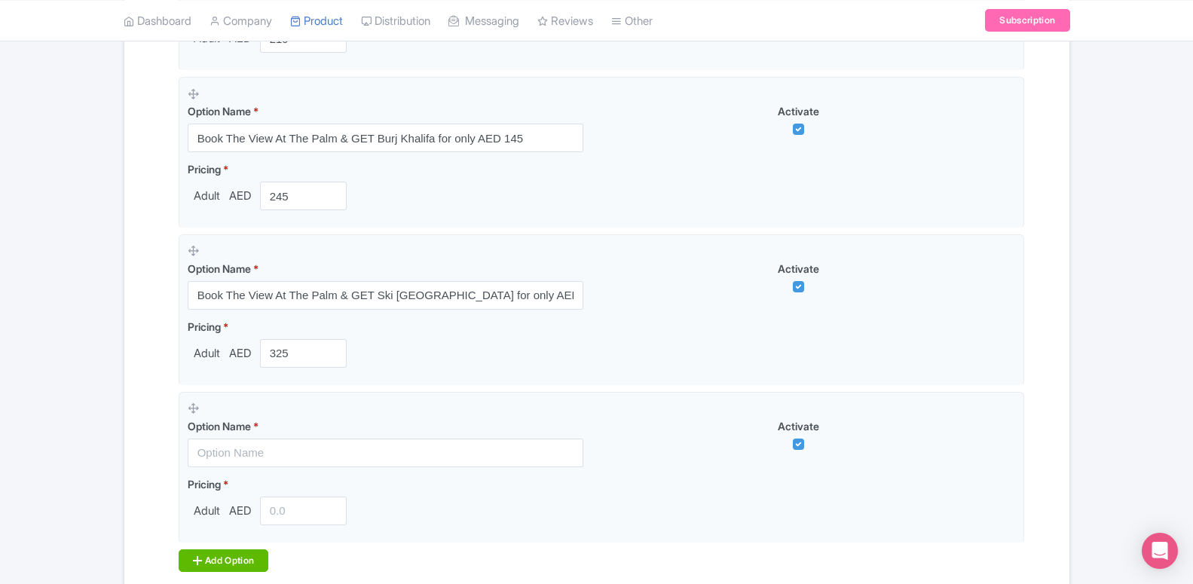
scroll to position [2030, 0]
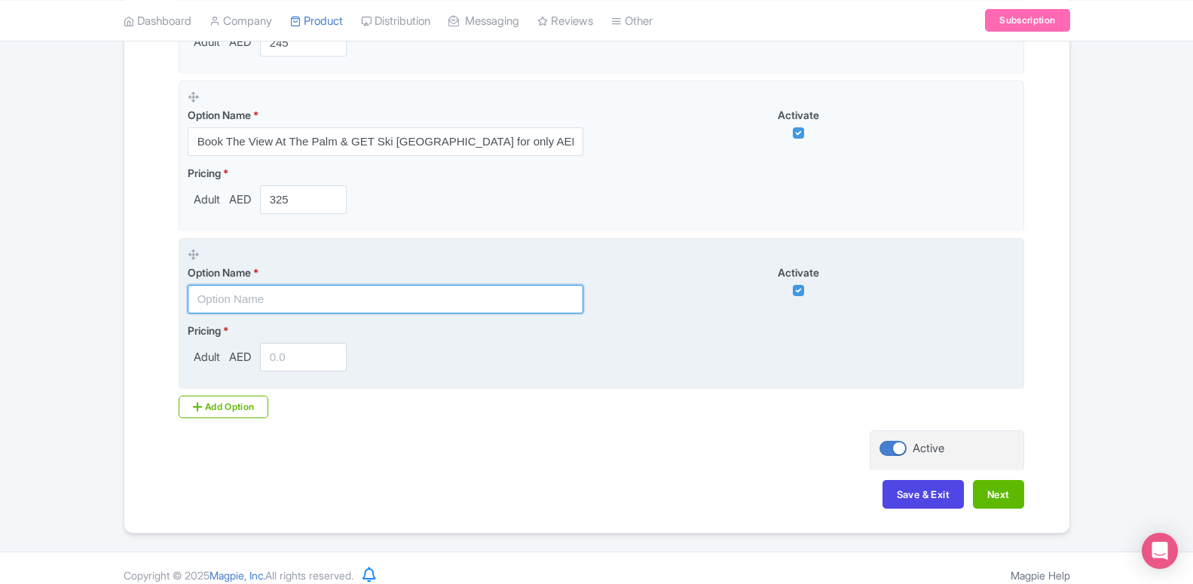
click at [243, 287] on input "text" at bounding box center [386, 299] width 396 height 29
paste input "Book The View At The Palm & GET Hot Air Balloon Ride for only AED 775"
type input "Book The View At The Palm & GET Hot Air Balloon Ride for only AED 775"
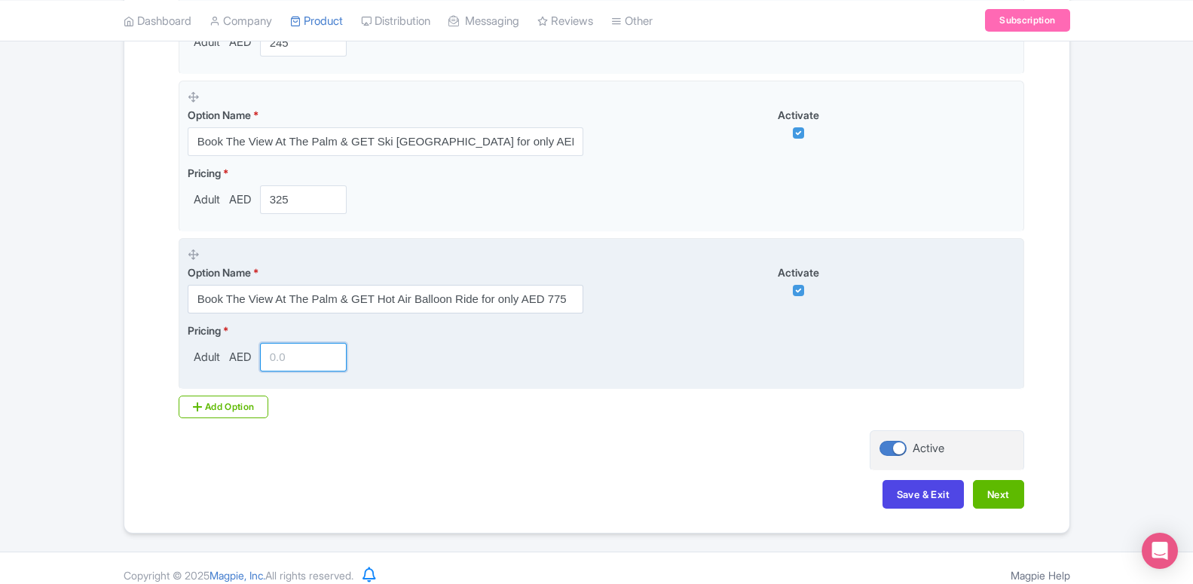
click at [283, 359] on input "number" at bounding box center [303, 357] width 87 height 29
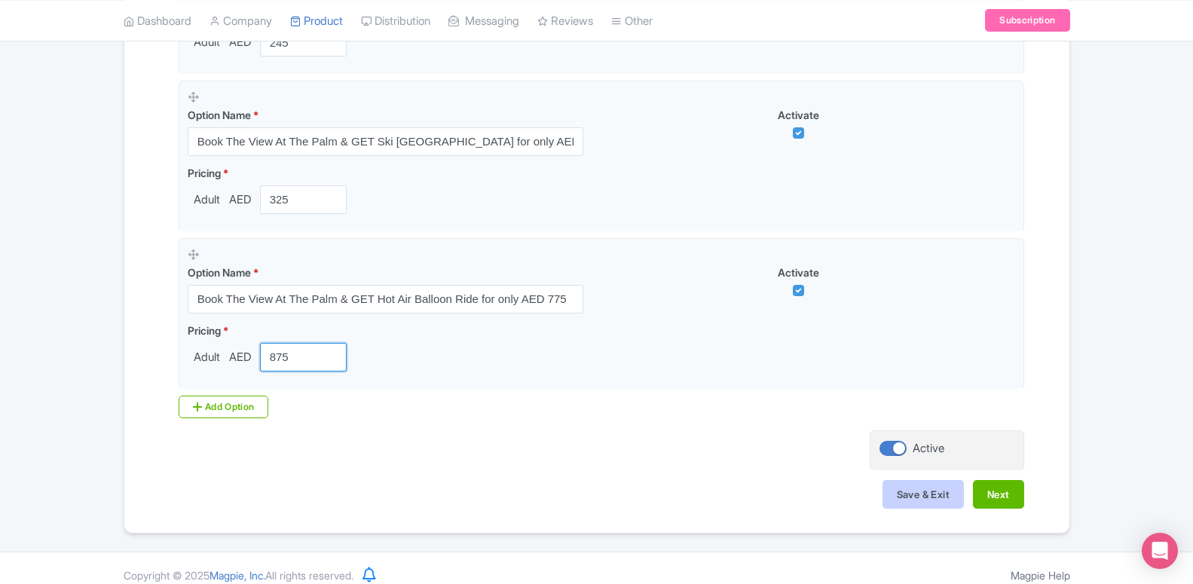
type input "875"
click at [890, 493] on button "Save & Exit" at bounding box center [922, 494] width 81 height 29
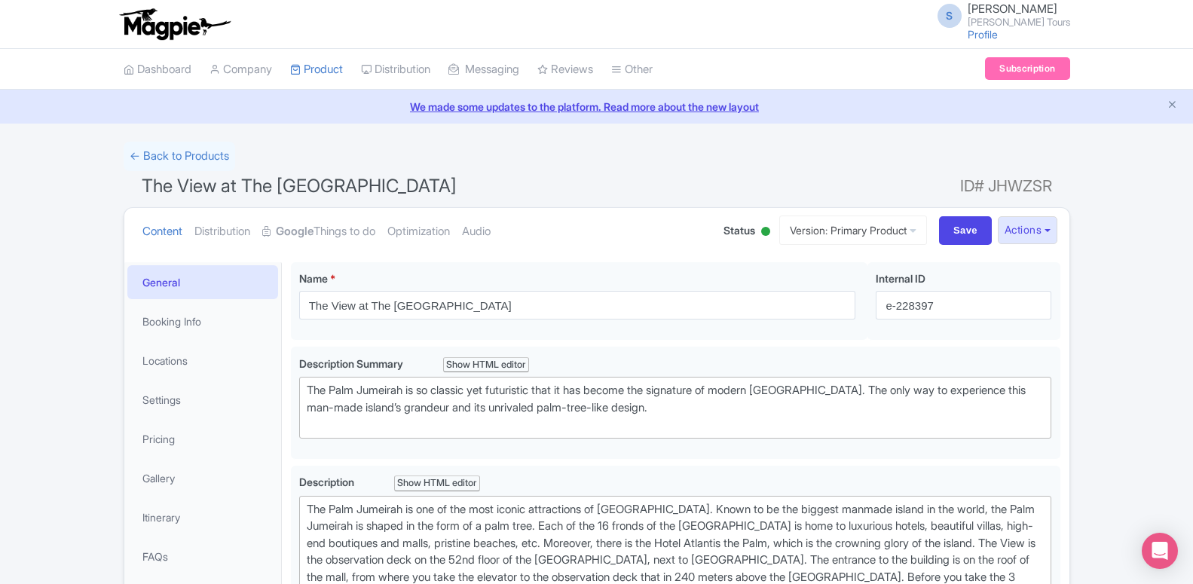
click at [963, 198] on span "ID# JHWZSR" at bounding box center [1006, 186] width 92 height 30
drag, startPoint x: 952, startPoint y: 182, endPoint x: 1049, endPoint y: 182, distance: 96.4
click at [1049, 182] on h1 "The View at The Palm Jumeirah Dubai ID# JHWZSR" at bounding box center [597, 189] width 946 height 36
copy h1 "ID# JHWZSR"
drag, startPoint x: 455, startPoint y: 186, endPoint x: 143, endPoint y: 193, distance: 312.0
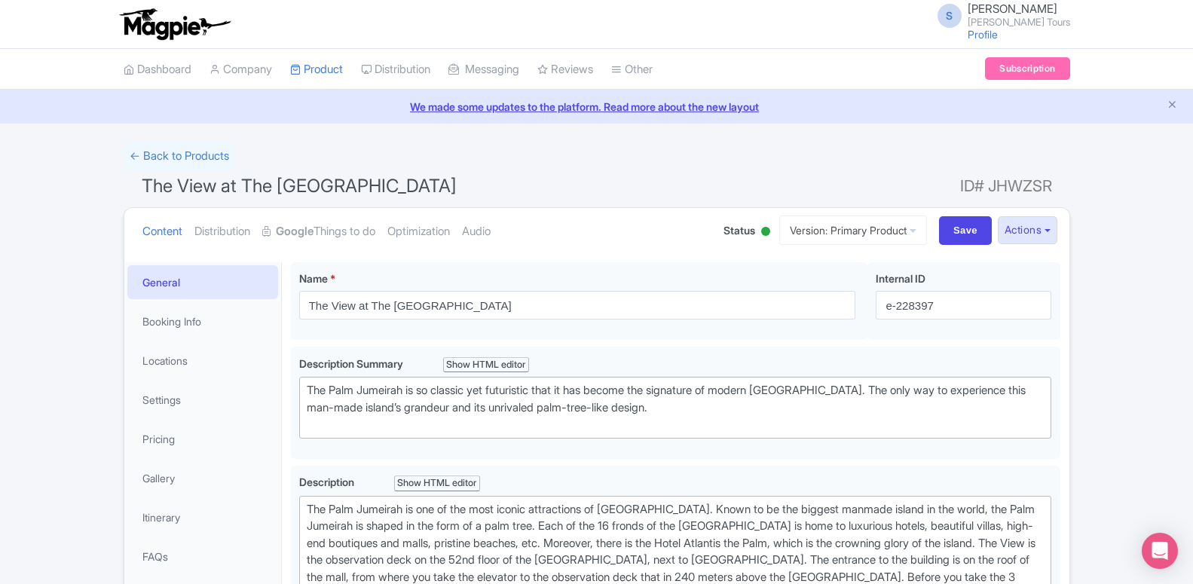
click at [143, 193] on h1 "The View at The Palm Jumeirah Dubai ID# JHWZSR" at bounding box center [597, 189] width 946 height 36
copy span "The View at The Palm Jumeirah Dubai"
drag, startPoint x: 951, startPoint y: 185, endPoint x: 1055, endPoint y: 185, distance: 104.7
click at [1055, 185] on h1 "The View at The Palm Jumeirah Dubai ID# JHWZSR" at bounding box center [597, 189] width 946 height 36
click at [1049, 183] on h1 "The View at The Palm Jumeirah Dubai ID# JHWZSR" at bounding box center [597, 189] width 946 height 36
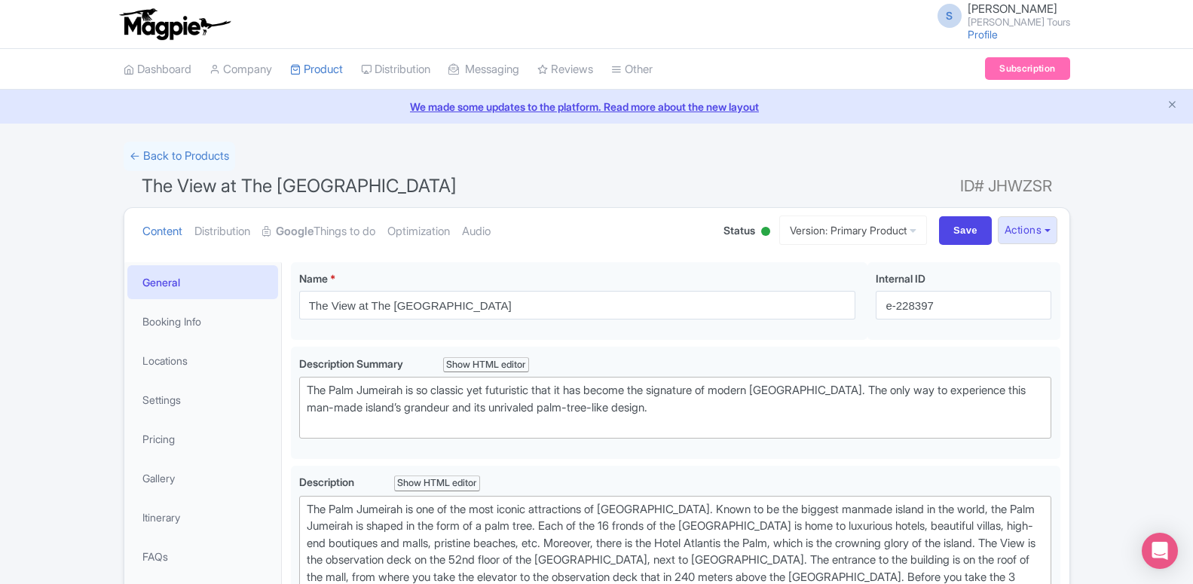
copy h1 "ID# JHWZSR"
click at [373, 111] on link "My Products" at bounding box center [362, 107] width 143 height 23
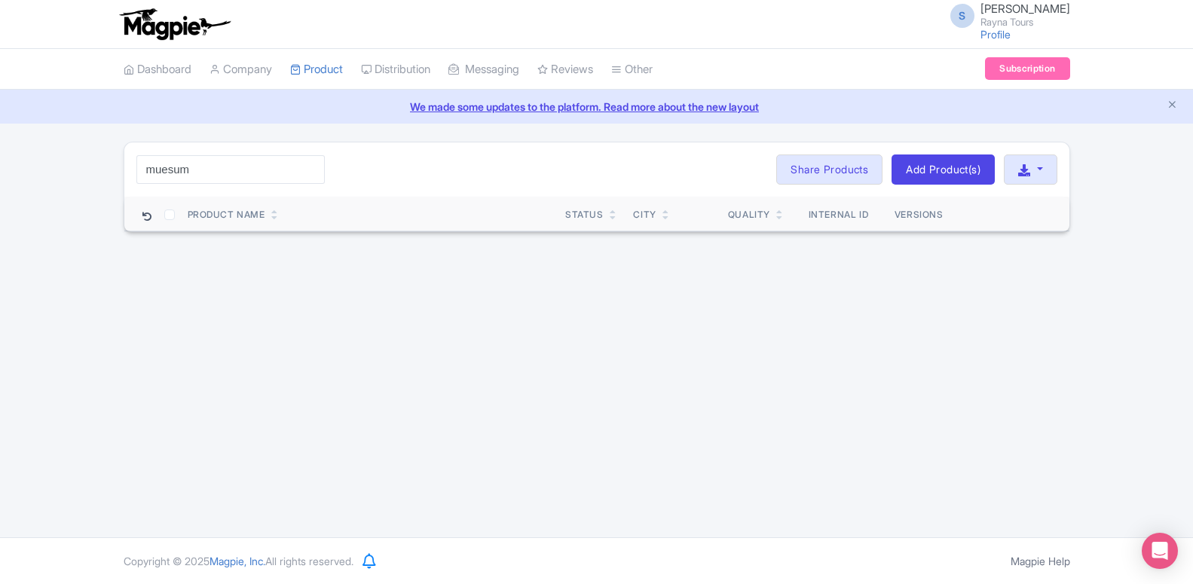
drag, startPoint x: 172, startPoint y: 172, endPoint x: 210, endPoint y: 173, distance: 38.5
click at [210, 173] on input "muesum" at bounding box center [230, 169] width 188 height 29
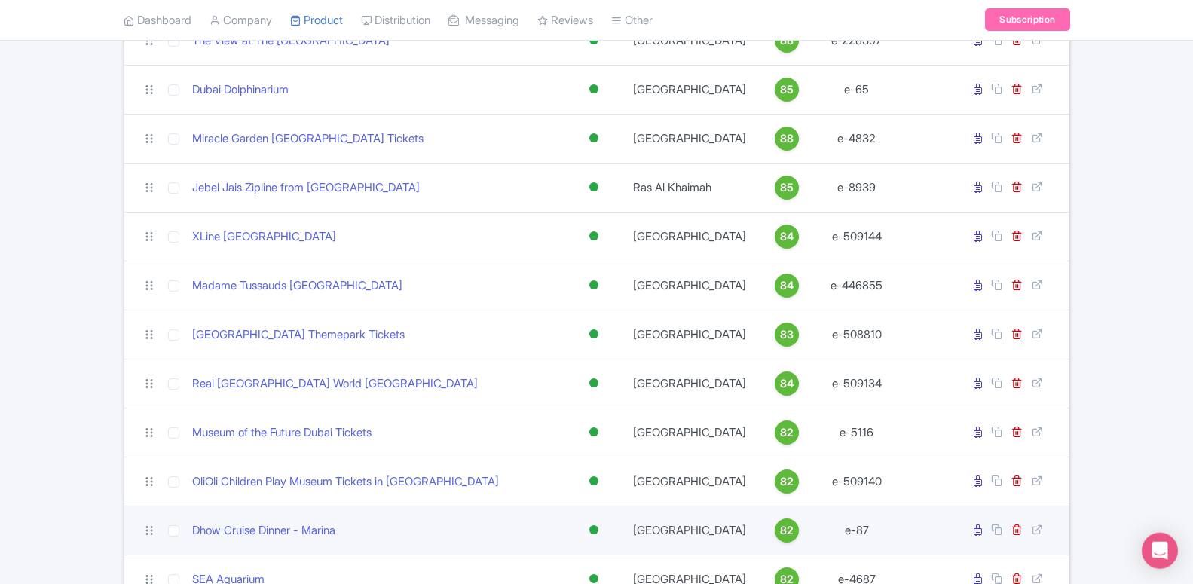
scroll to position [845, 0]
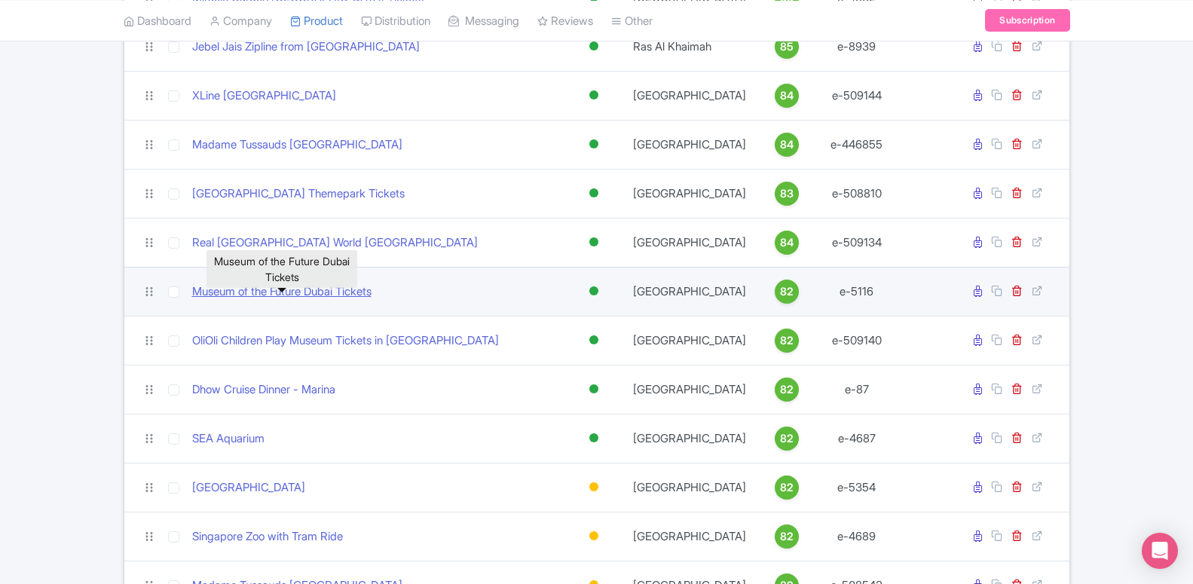
type input "m"
click at [286, 301] on link "Museum of the Future Dubai Tickets" at bounding box center [281, 291] width 179 height 17
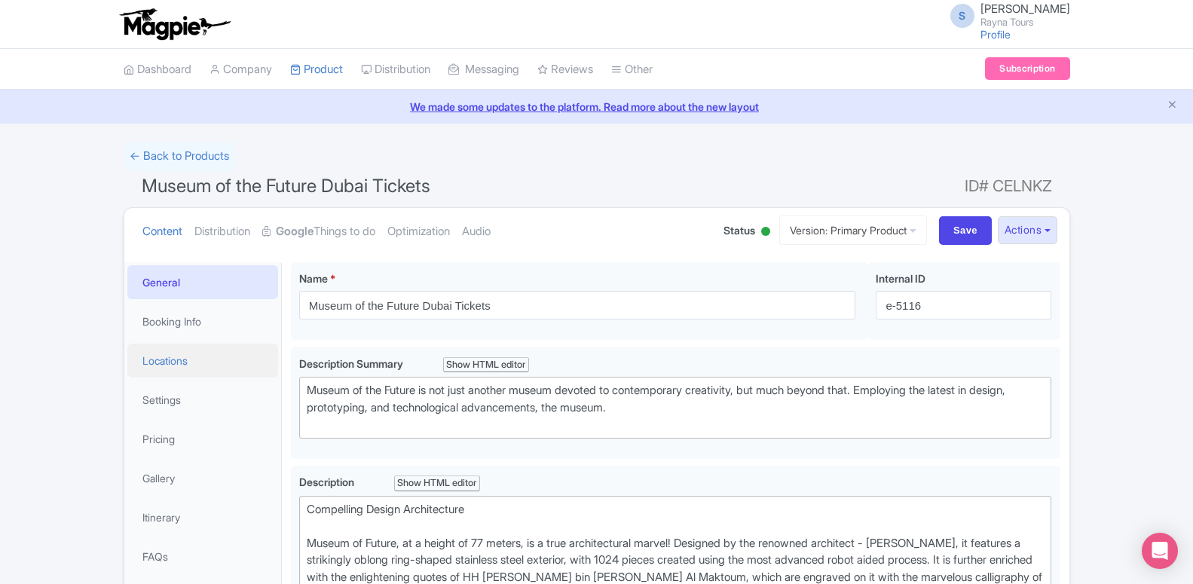
click at [206, 358] on link "Locations" at bounding box center [202, 361] width 151 height 34
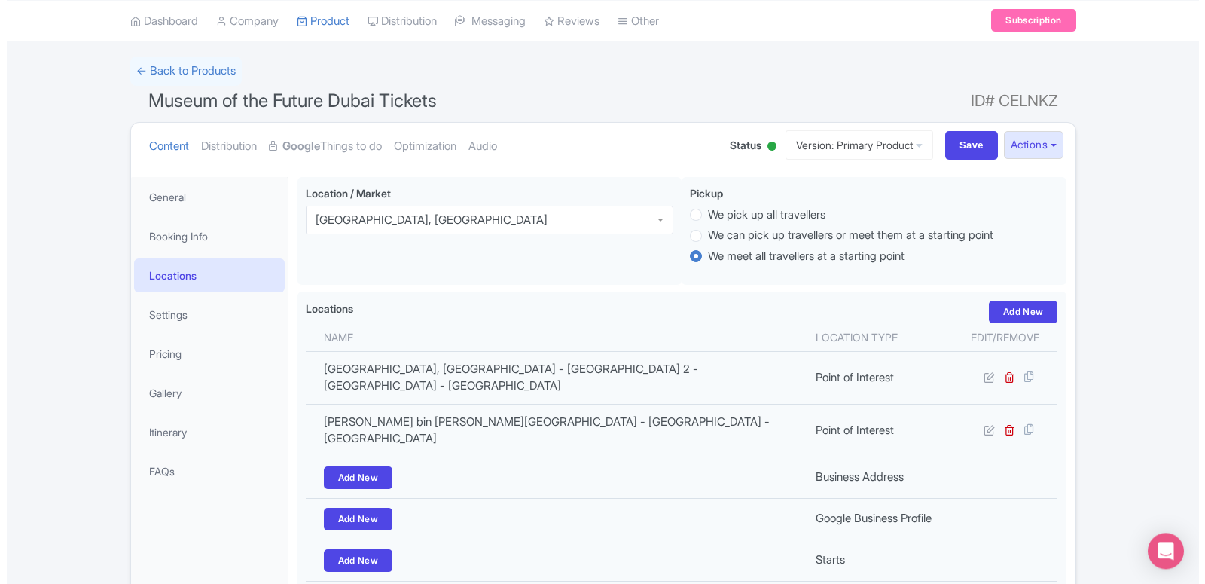
scroll to position [154, 0]
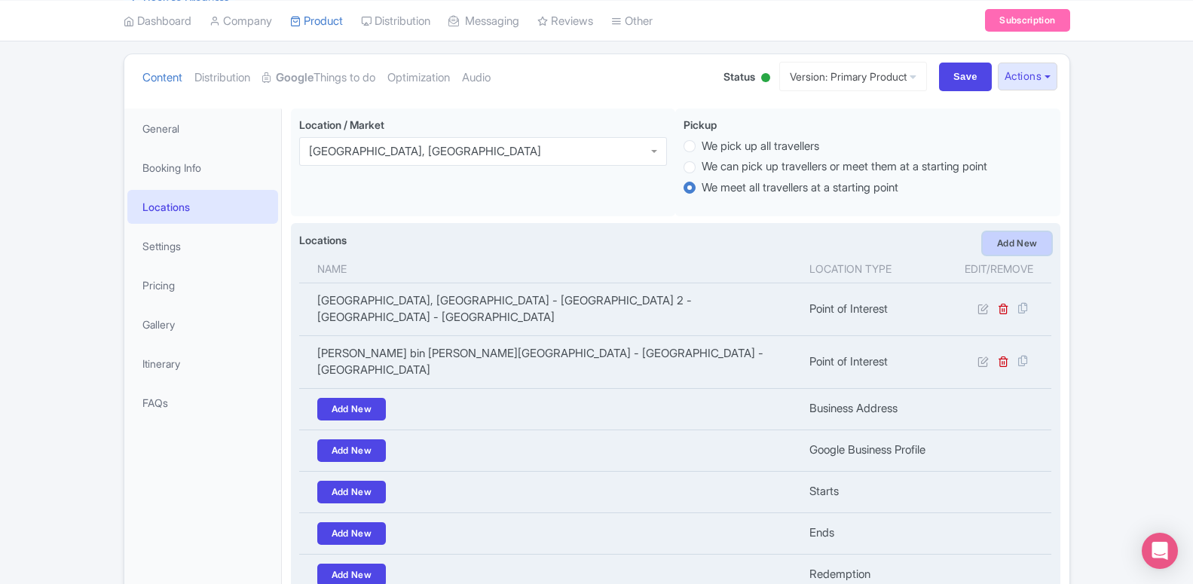
click at [1000, 247] on link "Add New" at bounding box center [1016, 243] width 69 height 23
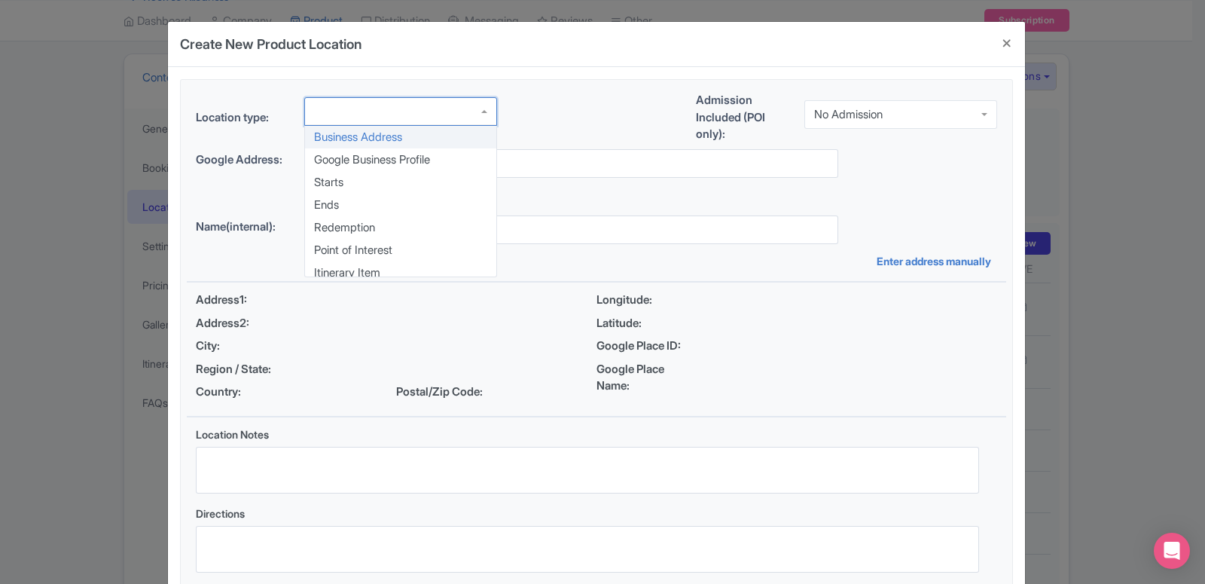
click at [420, 116] on div at bounding box center [400, 111] width 193 height 29
click at [390, 253] on div "Location type: Business Address Google Business Profile Starts Ends Redemption …" at bounding box center [597, 337] width 820 height 514
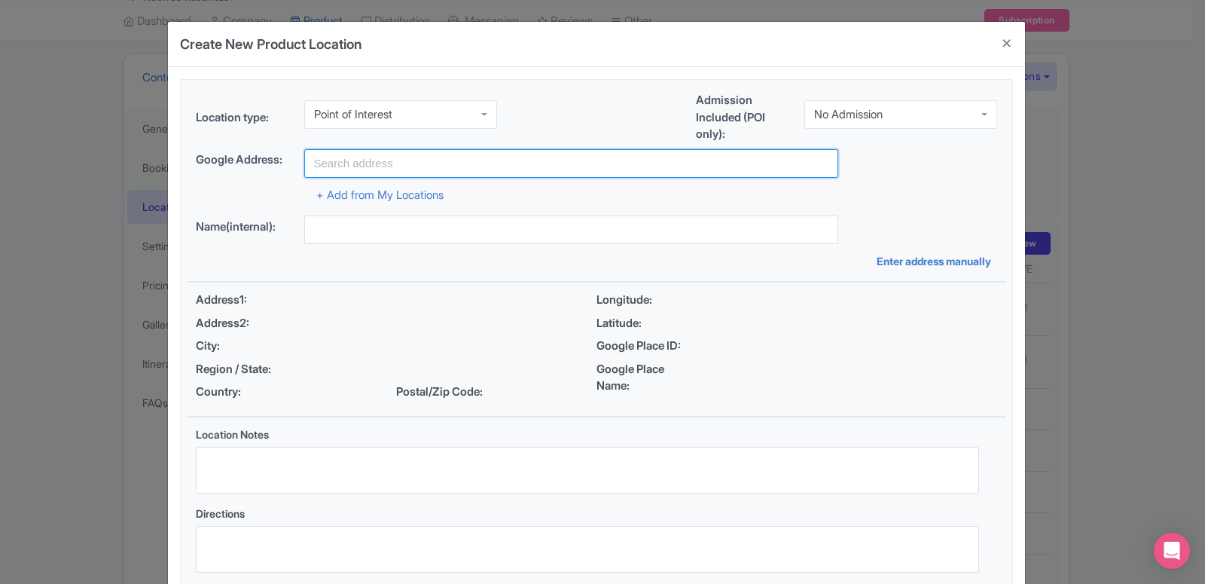
click at [396, 169] on input "text" at bounding box center [571, 163] width 534 height 29
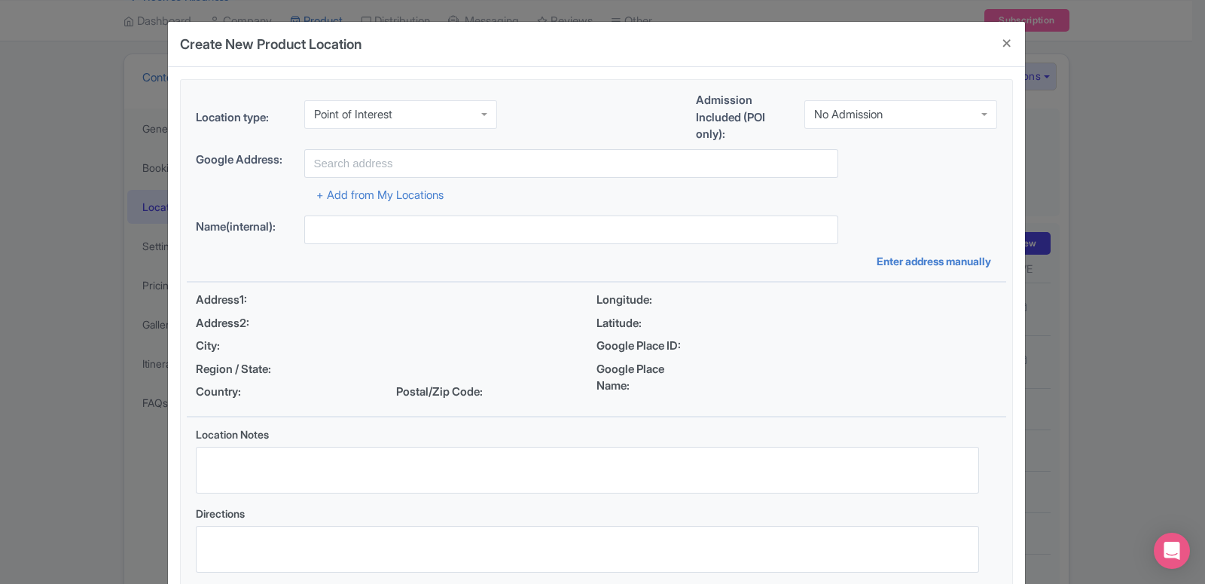
click at [844, 118] on div "No Admission" at bounding box center [848, 115] width 69 height 14
click at [843, 159] on div "Location type: Point of Interest Point of Interest Business Address Google Busi…" at bounding box center [597, 337] width 820 height 514
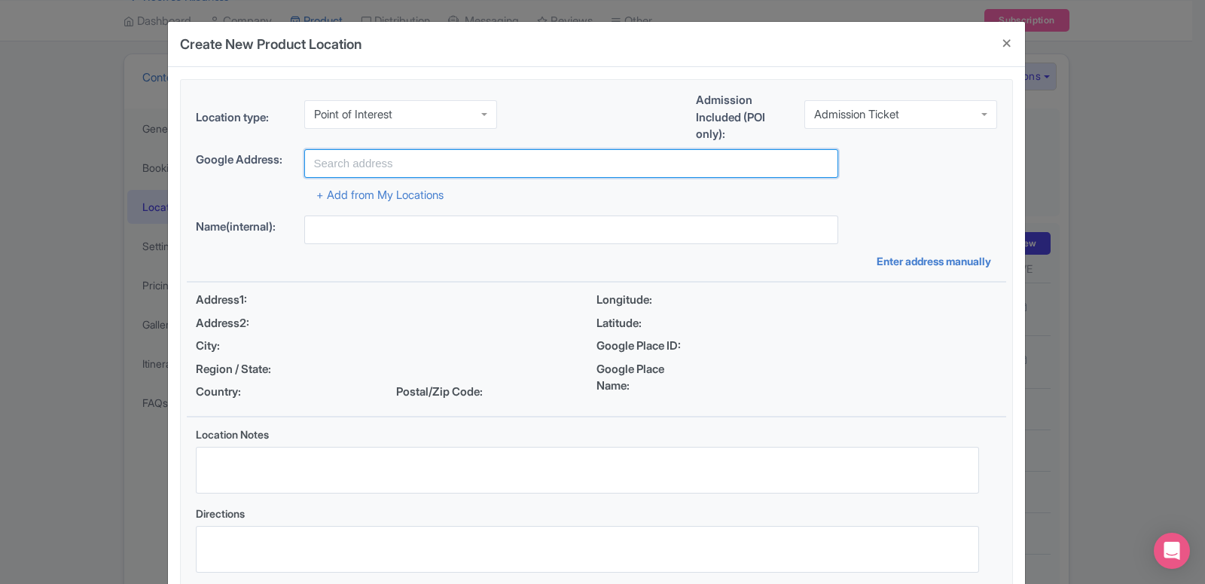
click at [521, 164] on input "text" at bounding box center [571, 163] width 534 height 29
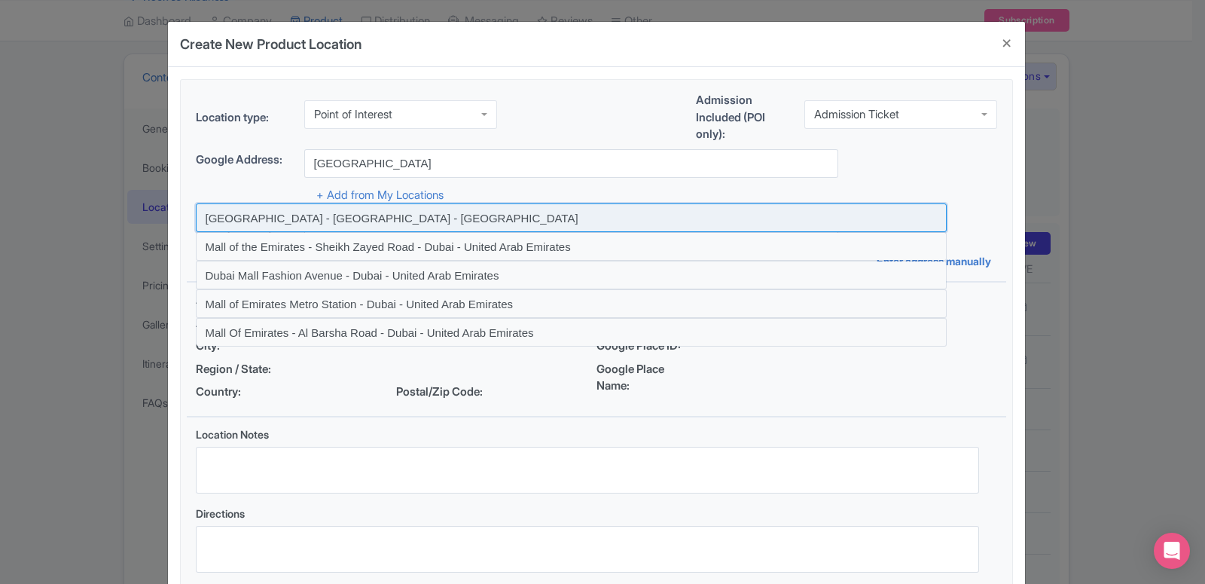
click at [379, 214] on input at bounding box center [571, 217] width 751 height 29
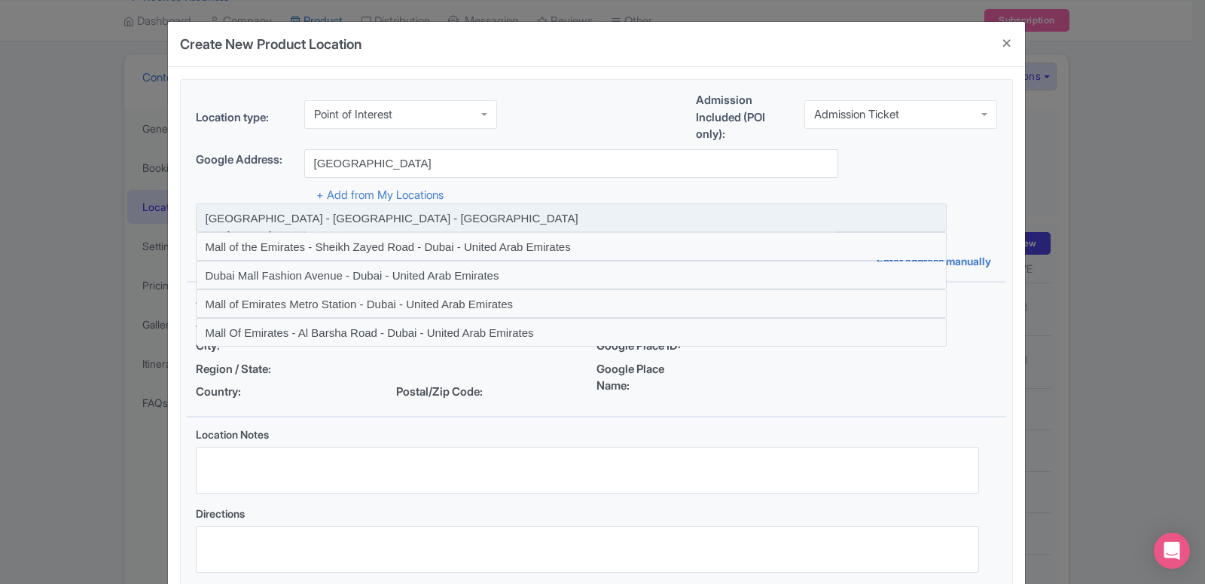
type input "[GEOGRAPHIC_DATA] - [GEOGRAPHIC_DATA] - [GEOGRAPHIC_DATA]"
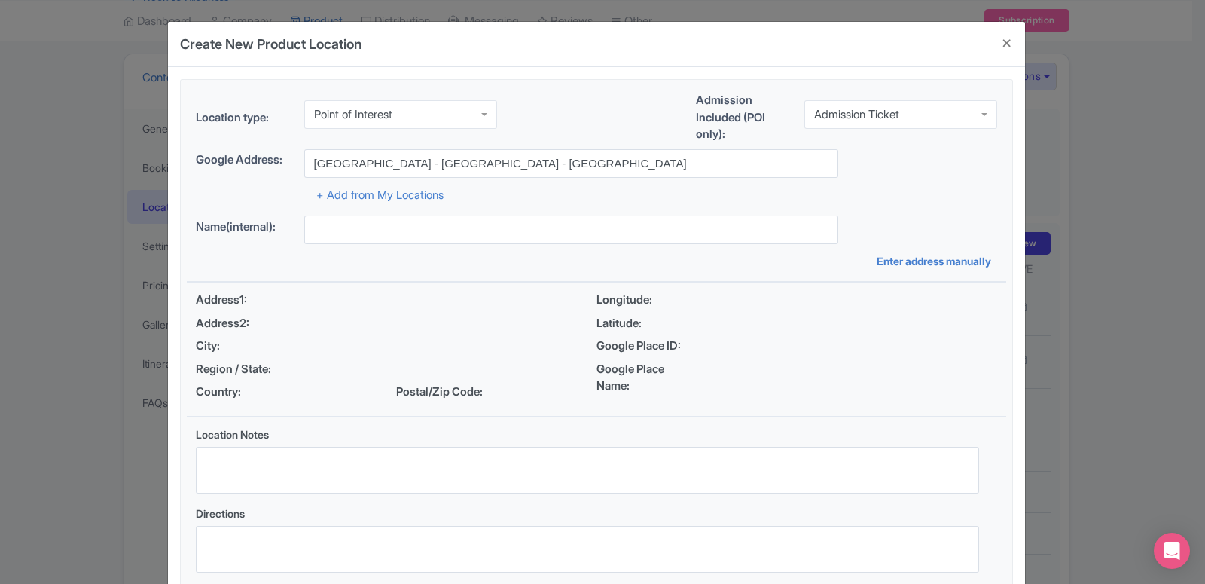
type input "[GEOGRAPHIC_DATA] - [GEOGRAPHIC_DATA] - [GEOGRAPHIC_DATA]"
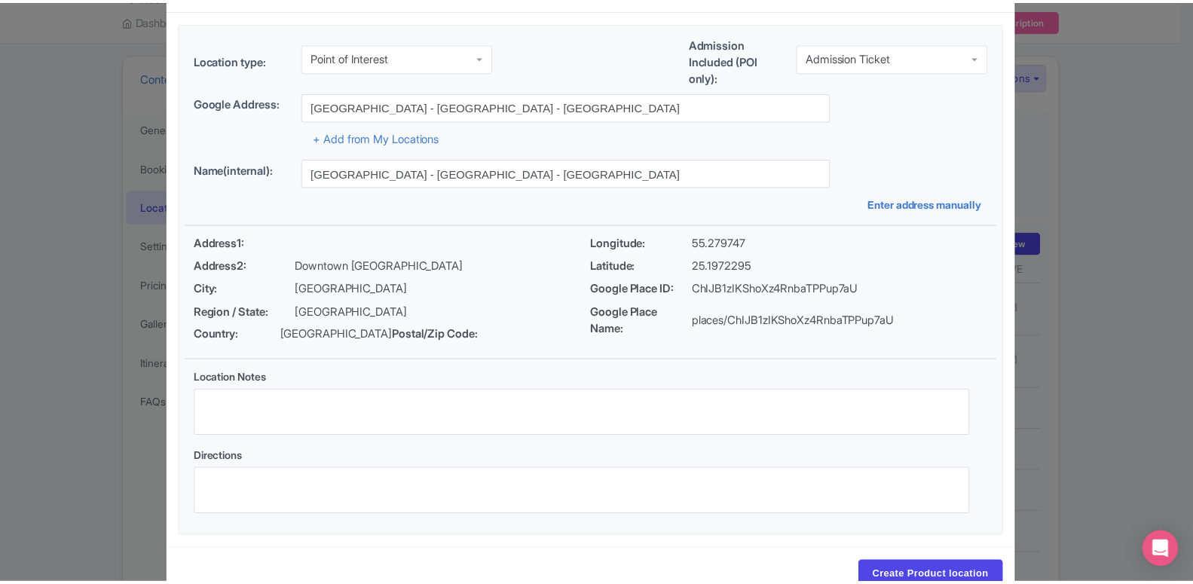
scroll to position [116, 0]
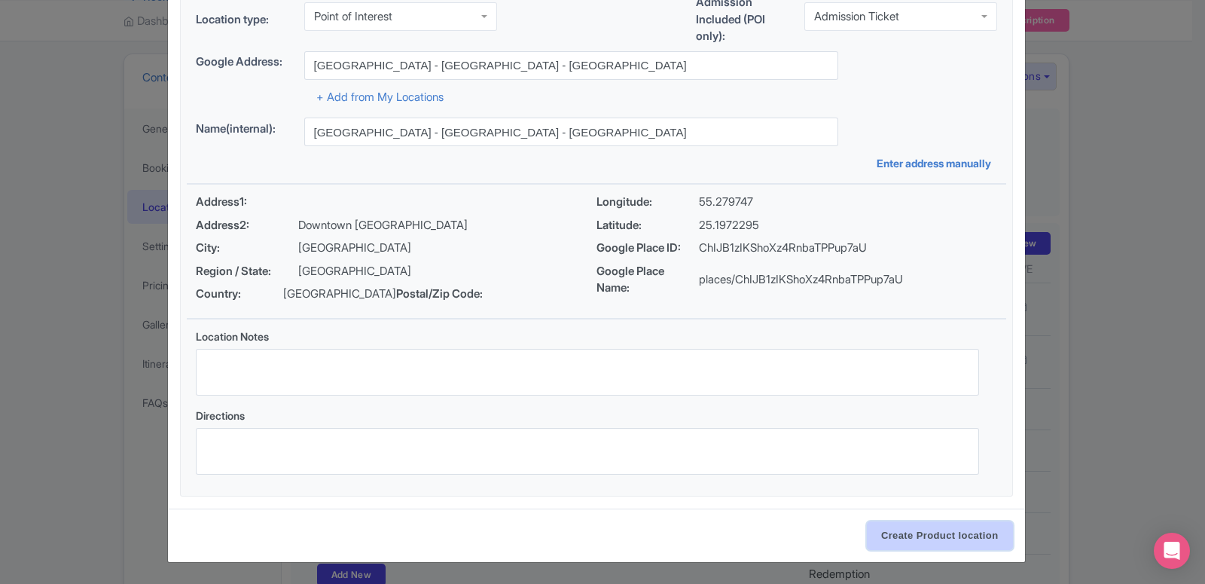
click at [946, 542] on input "Create Product location" at bounding box center [940, 535] width 146 height 29
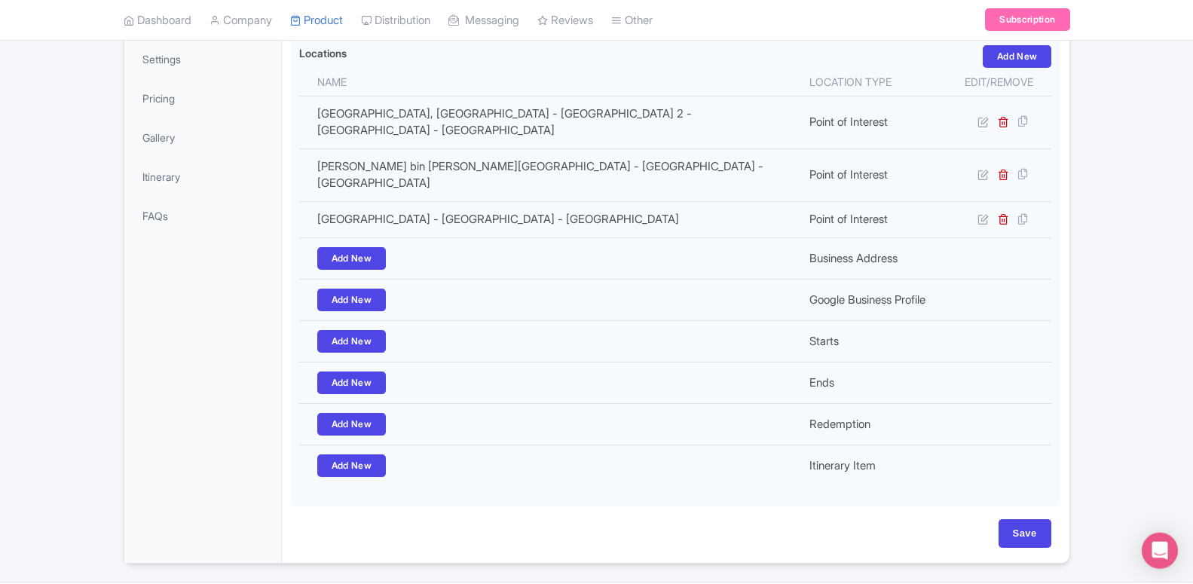
scroll to position [356, 0]
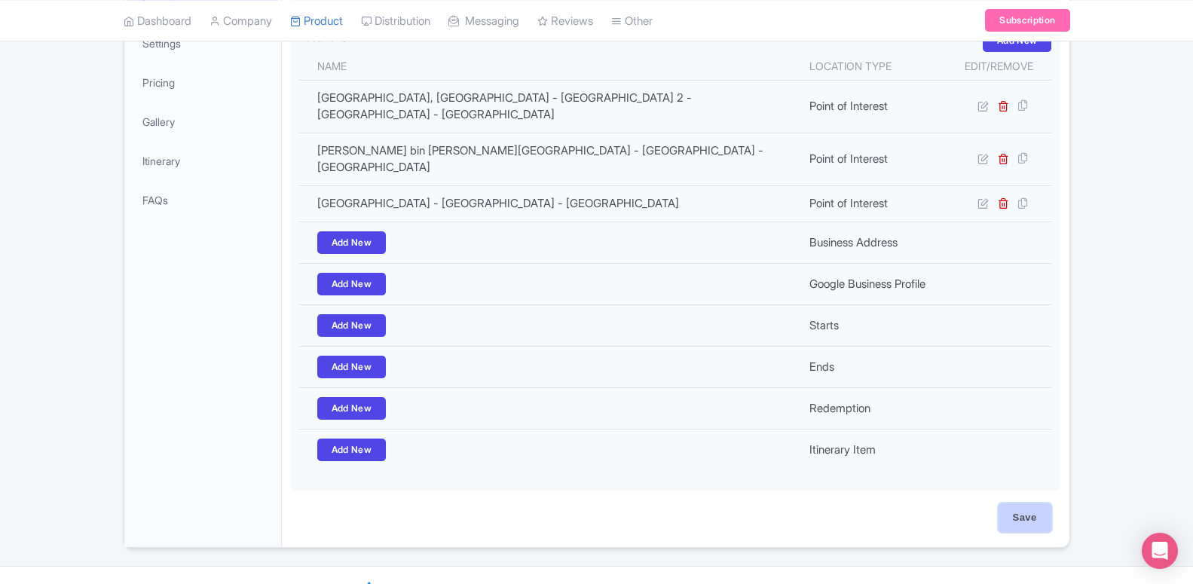
click at [1034, 503] on input "Save" at bounding box center [1024, 517] width 53 height 29
type input "Update Product"
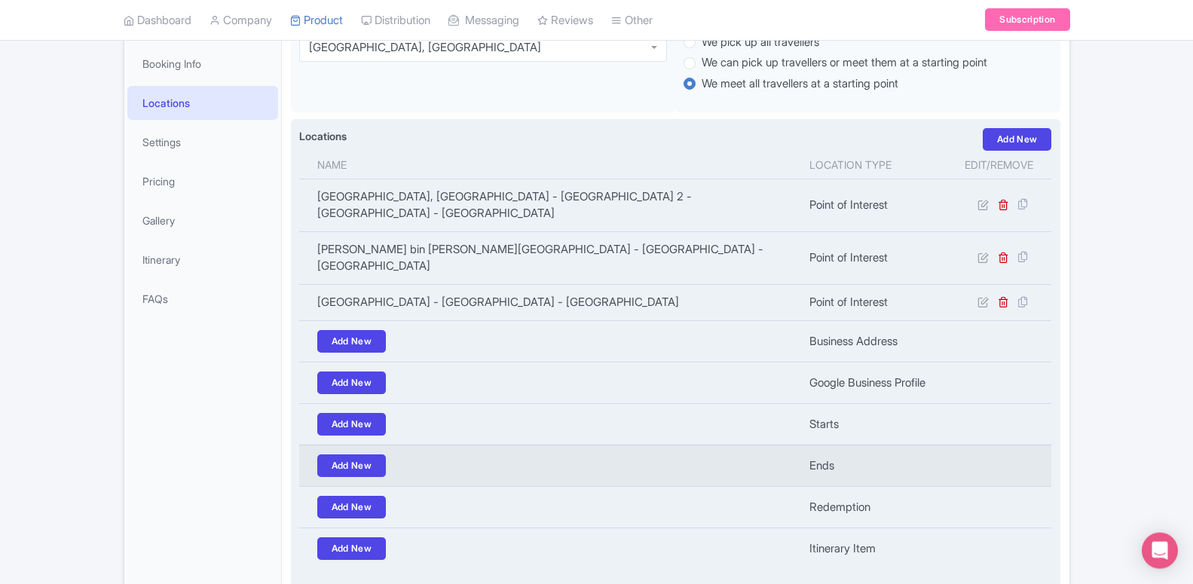
scroll to position [339, 0]
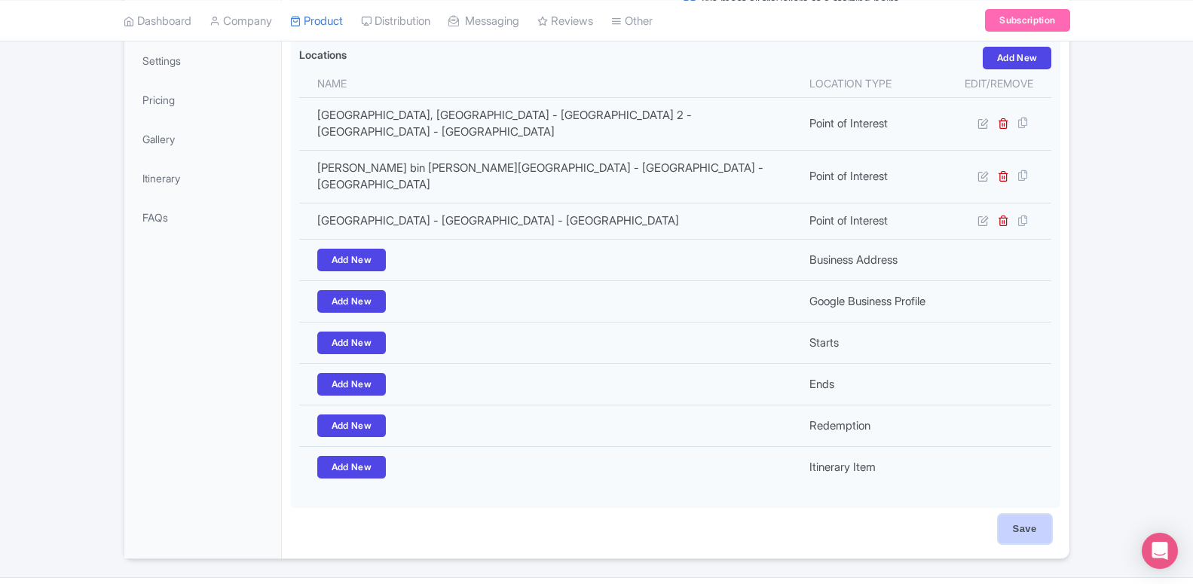
click at [1033, 515] on input "Save" at bounding box center [1024, 529] width 53 height 29
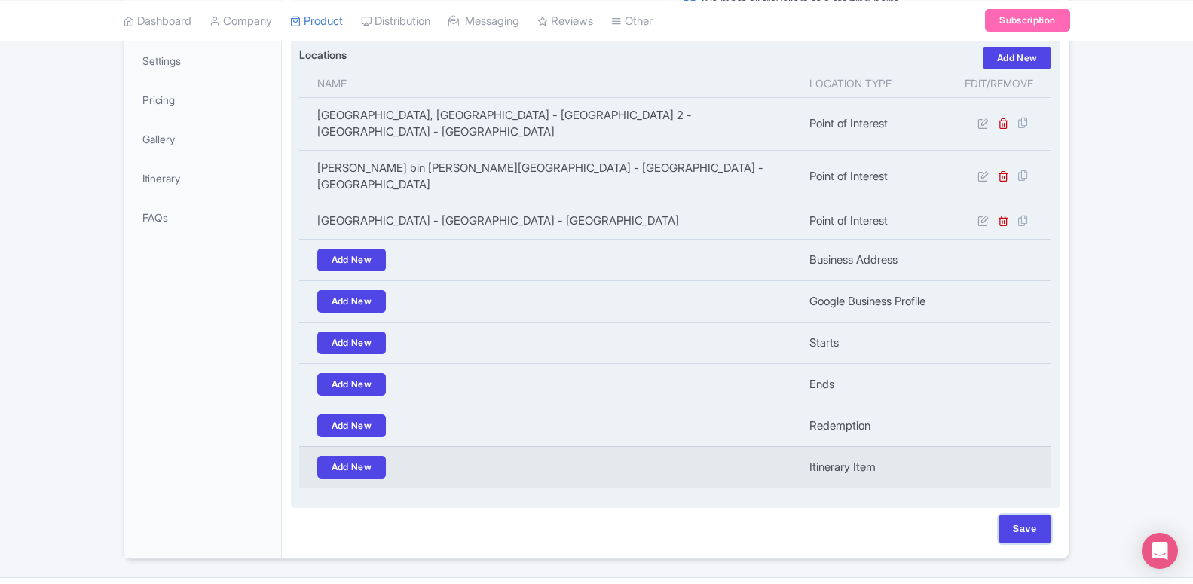
type input "Saving..."
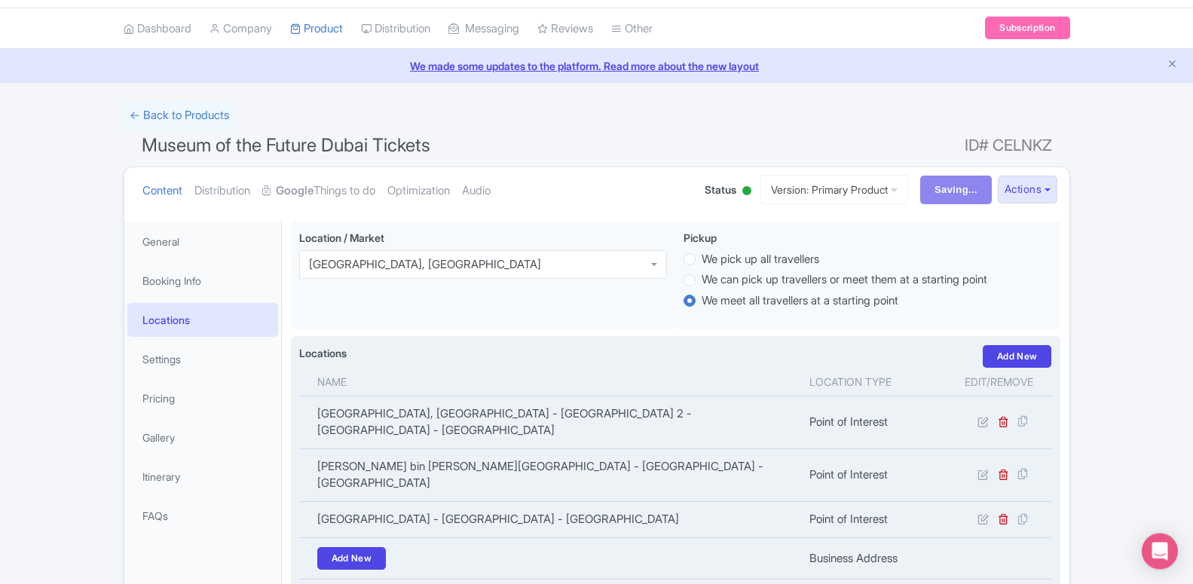
scroll to position [0, 0]
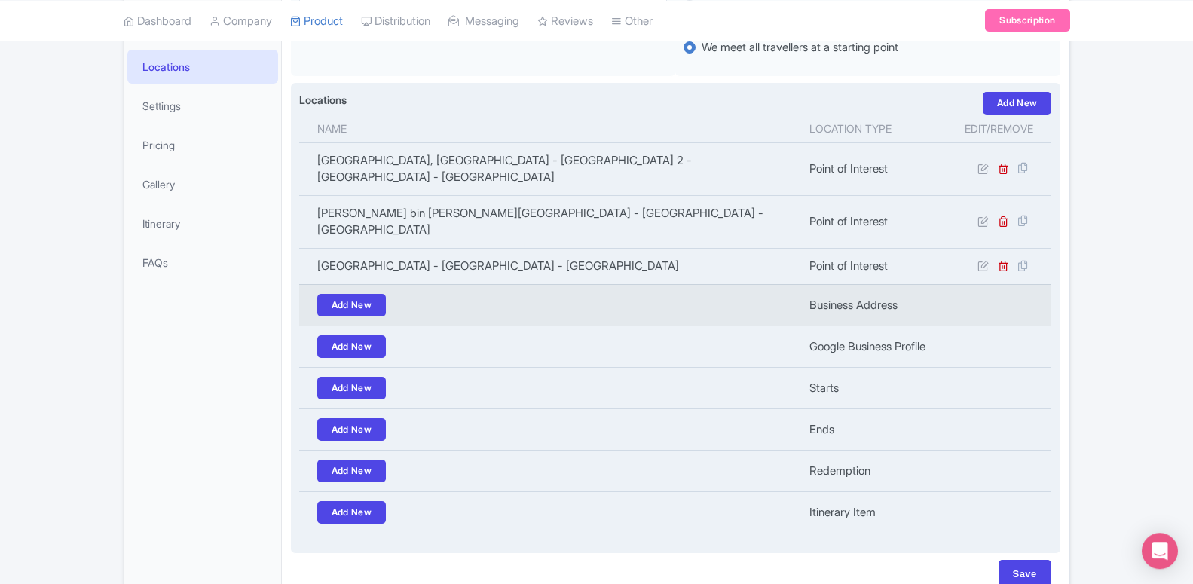
scroll to position [339, 0]
